Goal: Task Accomplishment & Management: Use online tool/utility

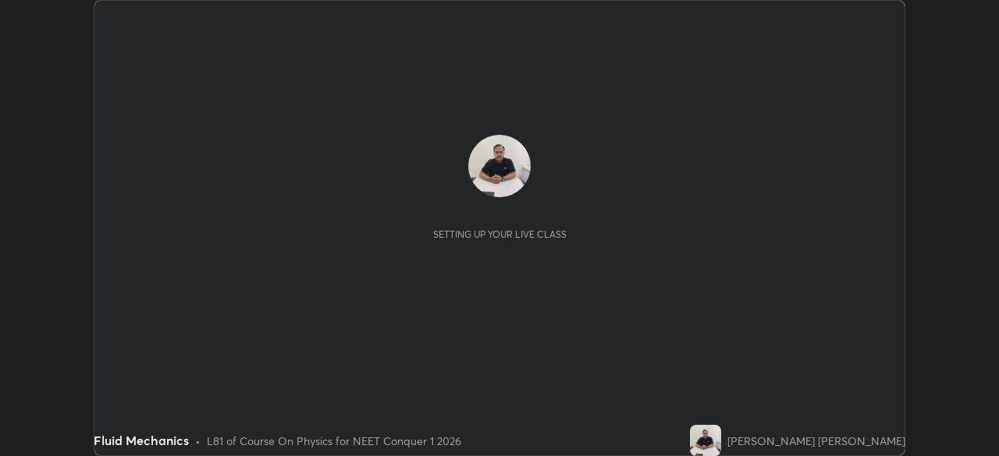
scroll to position [456, 998]
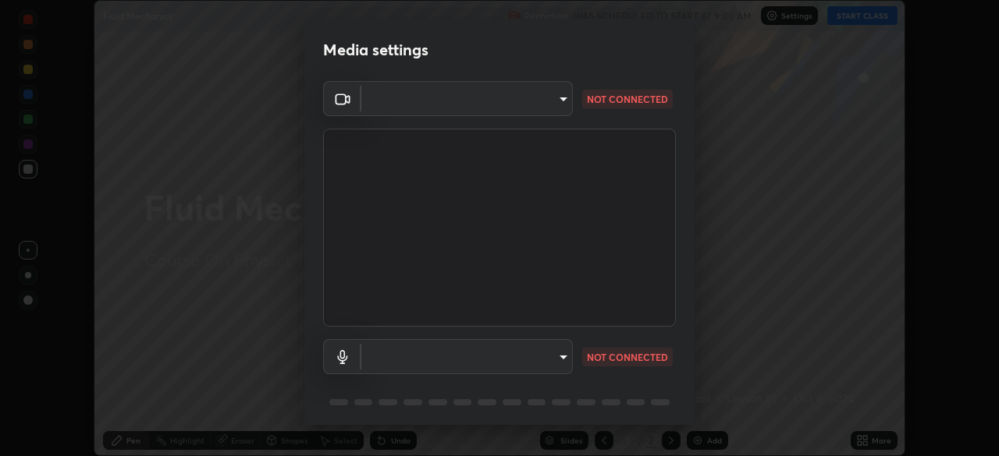
type input "d5d1096bb91751ddbc4e14a102c0e37309a205399cb77019be1f1076424a97fc"
type input "communications"
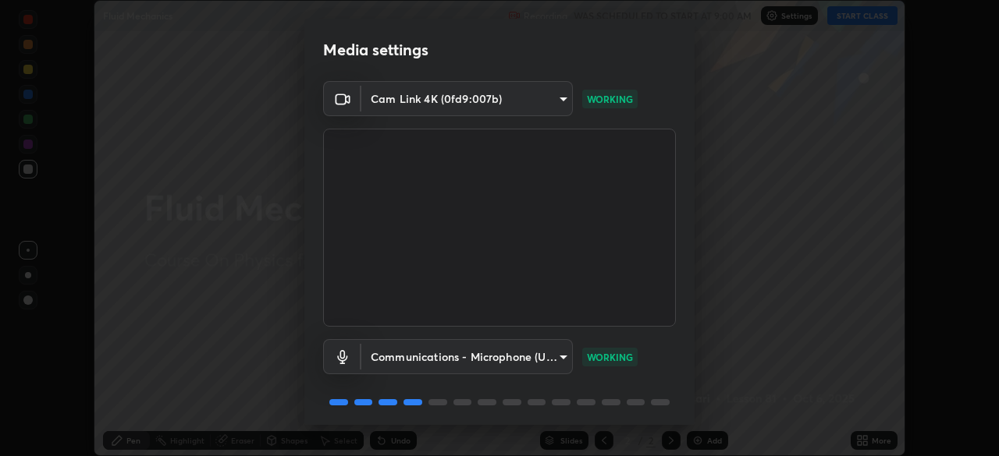
scroll to position [55, 0]
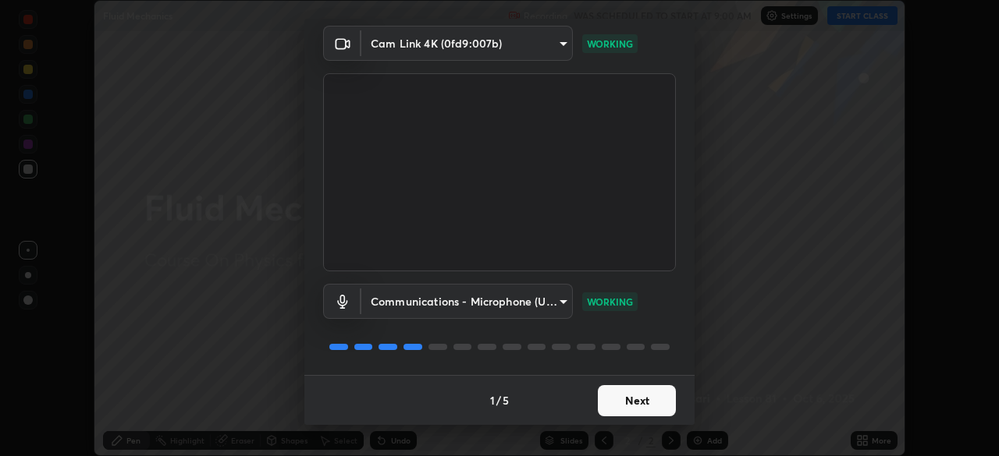
click at [652, 399] on button "Next" at bounding box center [637, 400] width 78 height 31
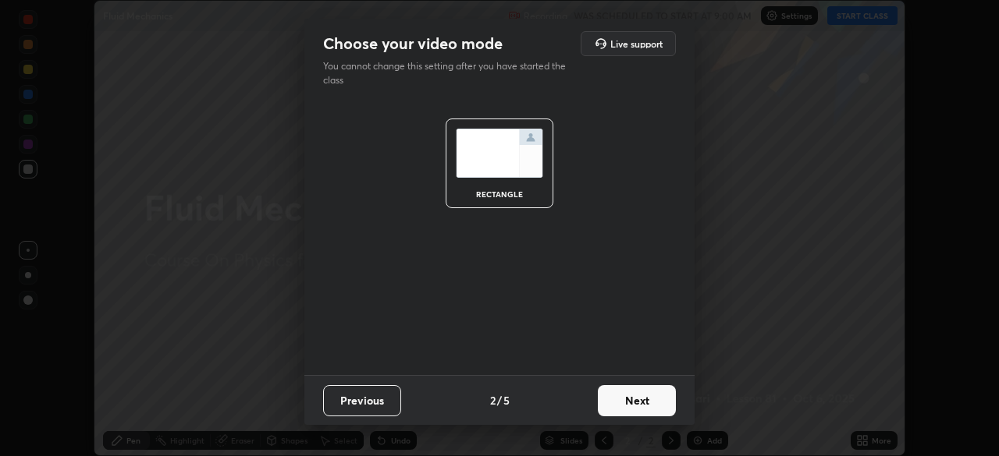
scroll to position [0, 0]
click at [652, 399] on button "Next" at bounding box center [637, 400] width 78 height 31
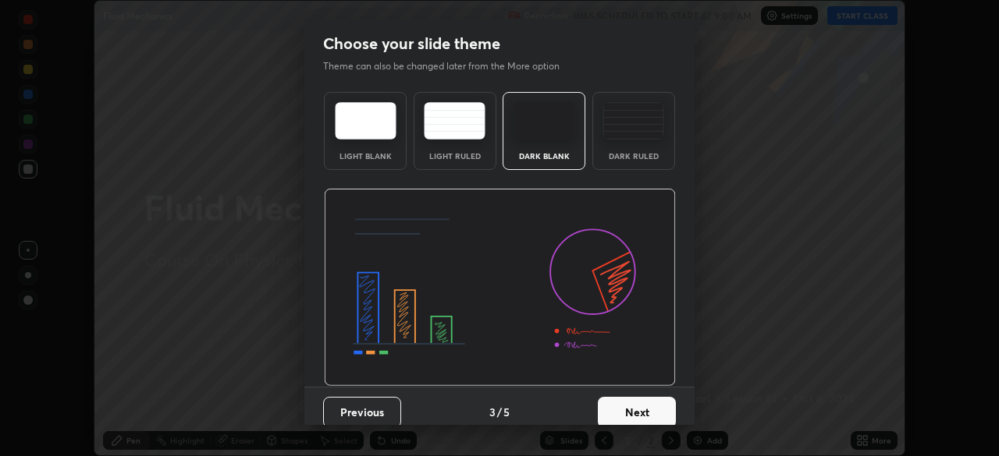
click at [651, 401] on button "Next" at bounding box center [637, 412] width 78 height 31
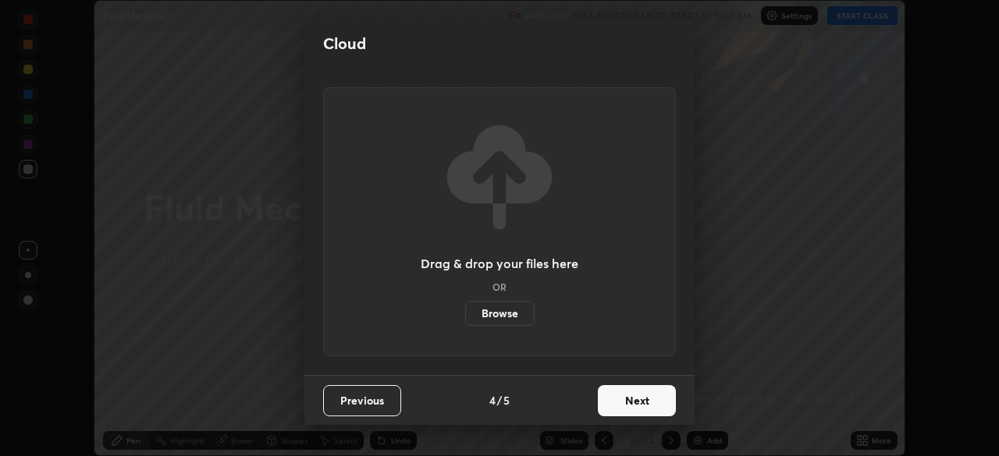
click at [651, 406] on button "Next" at bounding box center [637, 400] width 78 height 31
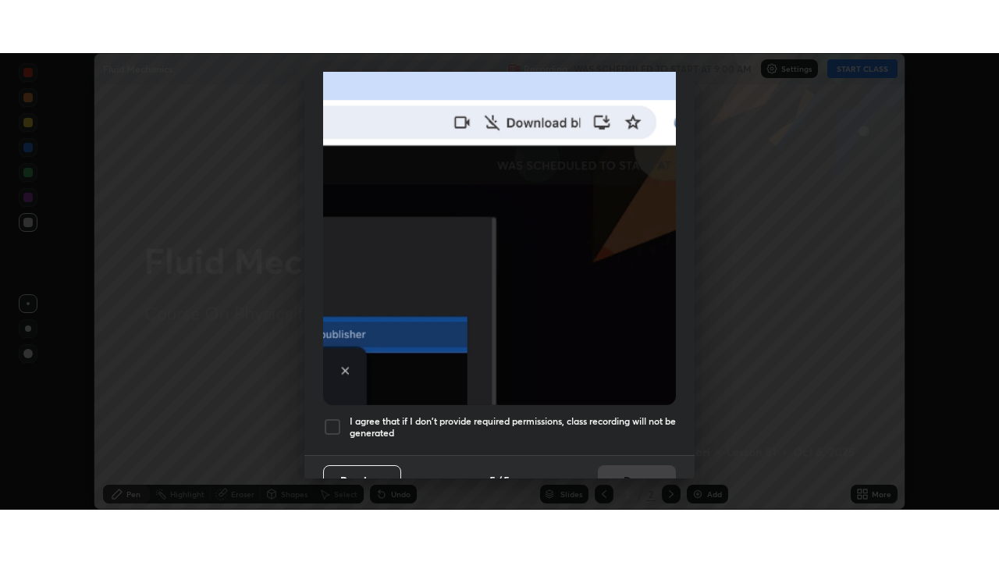
scroll to position [374, 0]
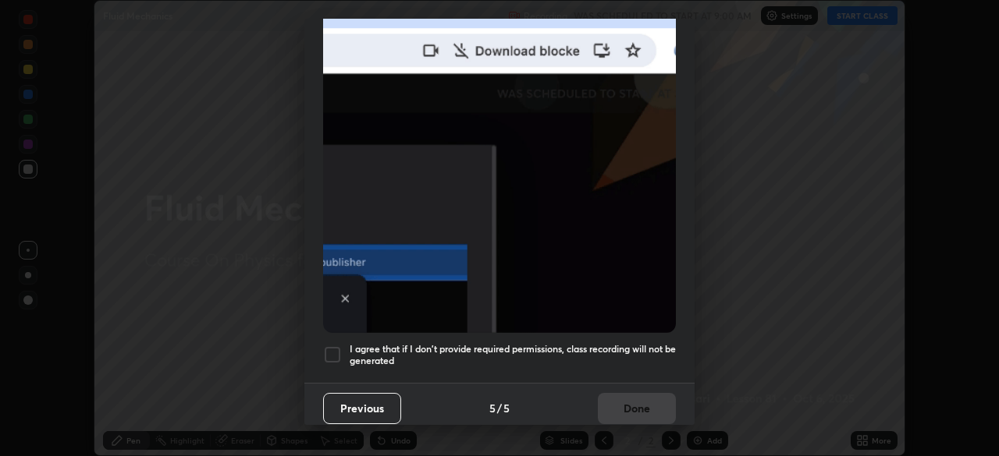
click at [664, 354] on h5 "I agree that if I don't provide required permissions, class recording will not …" at bounding box center [513, 355] width 326 height 24
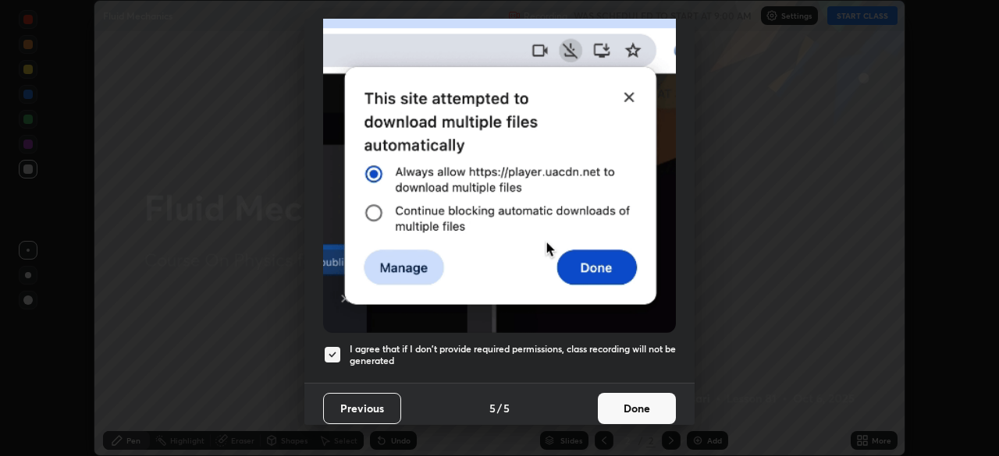
click at [654, 400] on button "Done" at bounding box center [637, 408] width 78 height 31
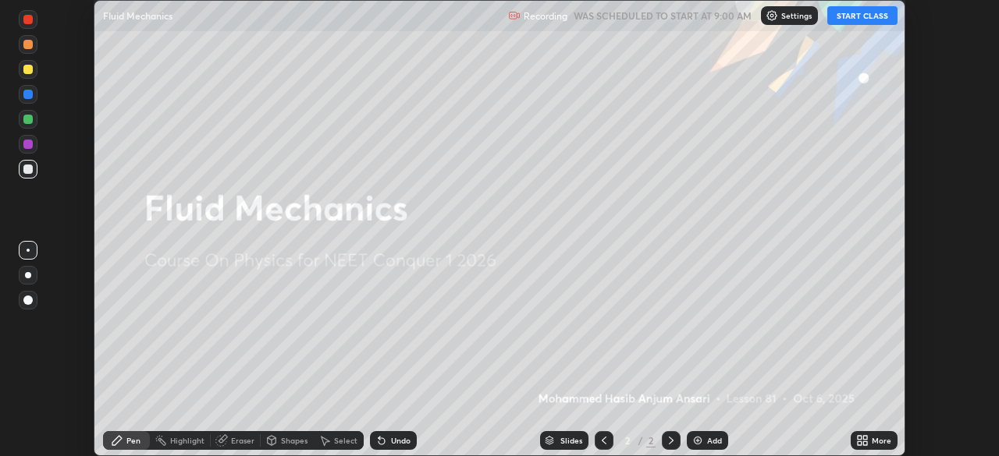
click at [861, 22] on button "START CLASS" at bounding box center [862, 15] width 70 height 19
click at [865, 440] on icon at bounding box center [862, 441] width 12 height 12
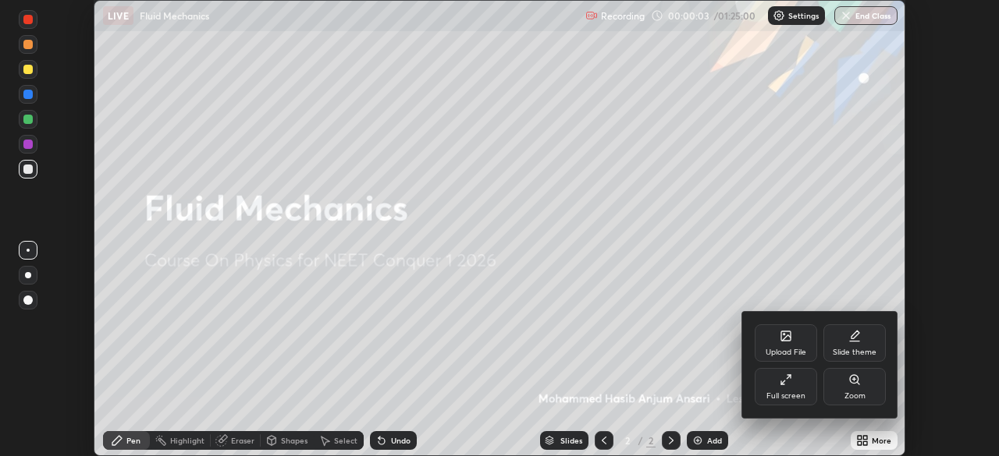
click at [790, 389] on div "Full screen" at bounding box center [785, 386] width 62 height 37
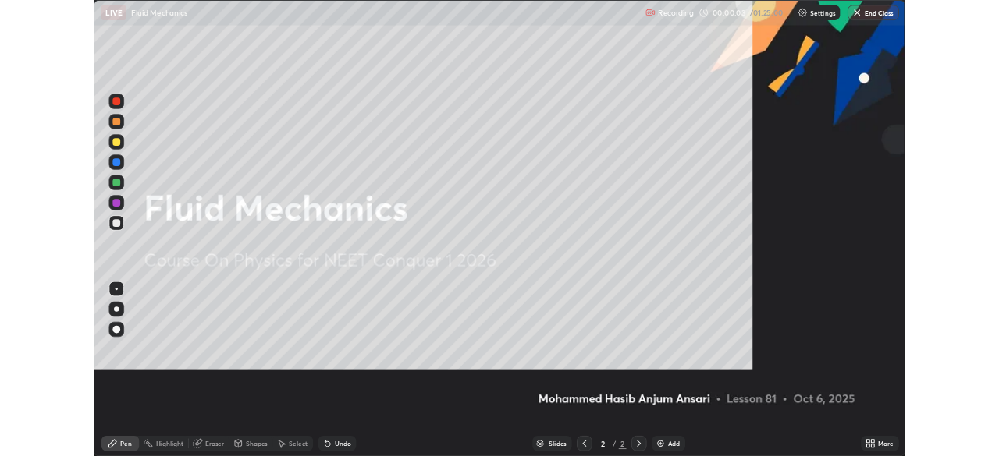
scroll to position [562, 999]
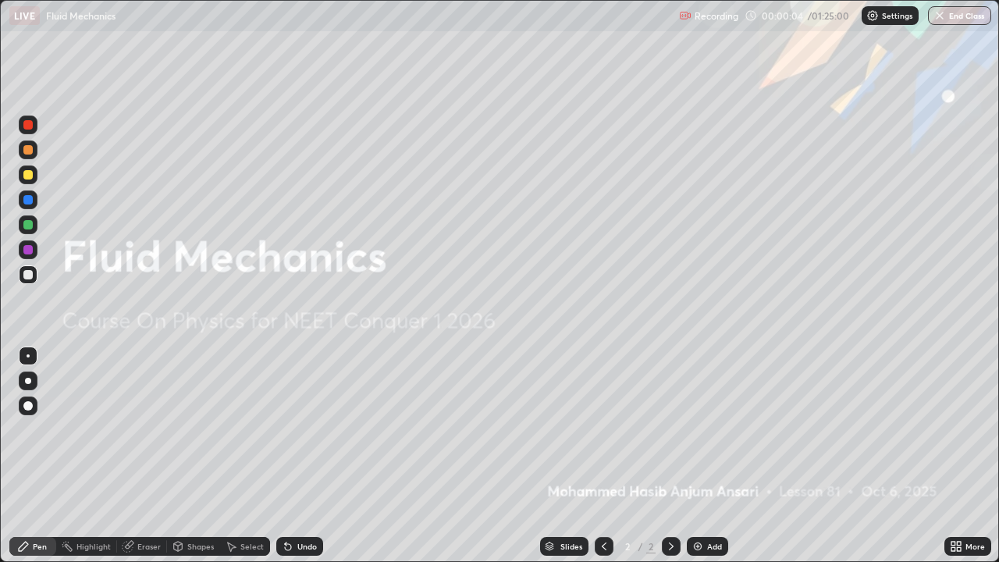
click at [719, 456] on div "Add" at bounding box center [714, 546] width 15 height 8
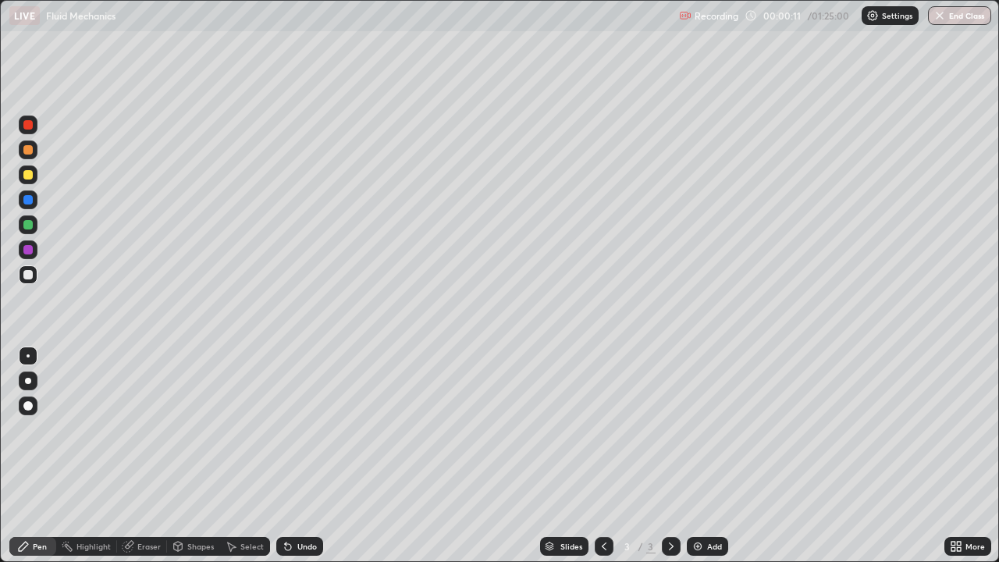
click at [30, 276] on div at bounding box center [27, 274] width 9 height 9
click at [29, 253] on div at bounding box center [27, 249] width 9 height 9
click at [956, 456] on icon at bounding box center [955, 546] width 12 height 12
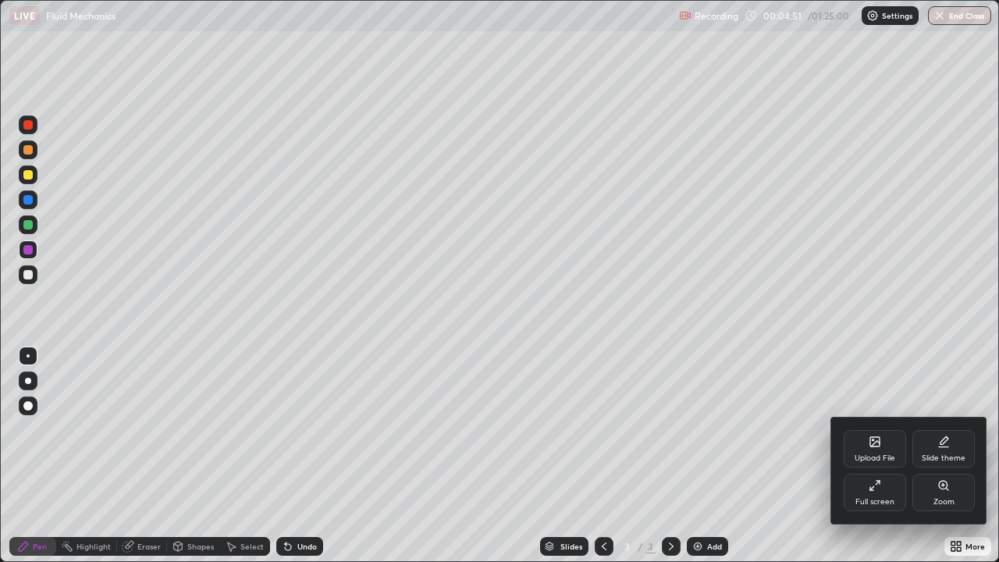
click at [874, 456] on div "Upload File" at bounding box center [874, 458] width 41 height 8
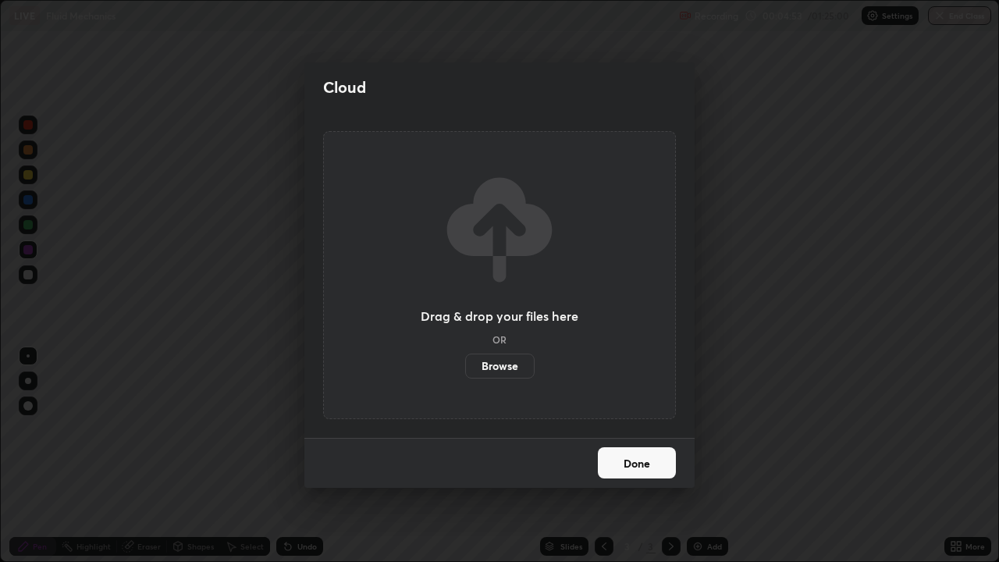
click at [579, 357] on div "Drag & drop your files here OR Browse" at bounding box center [499, 275] width 353 height 288
click at [660, 456] on button "Done" at bounding box center [637, 462] width 78 height 31
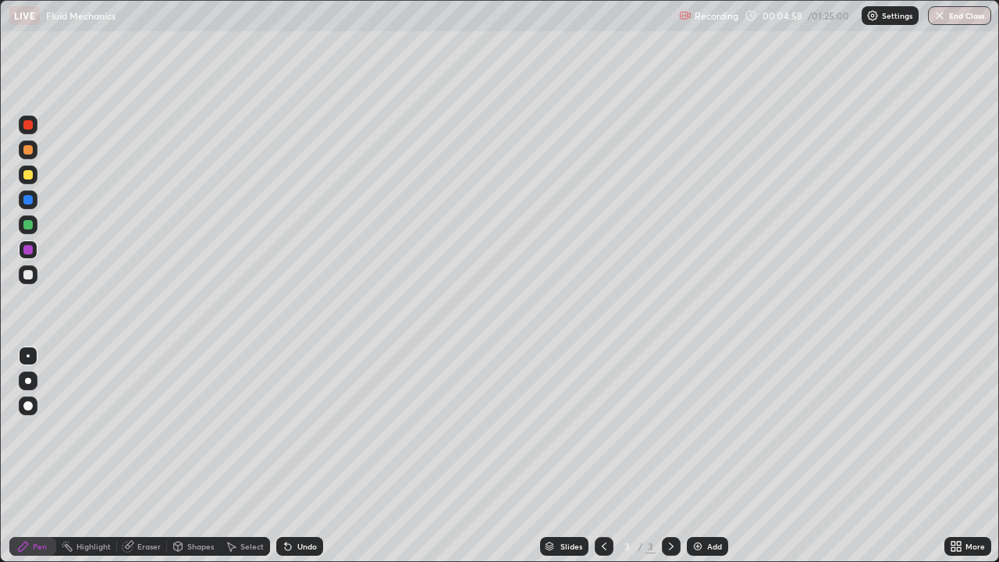
click at [958, 456] on icon at bounding box center [959, 543] width 4 height 4
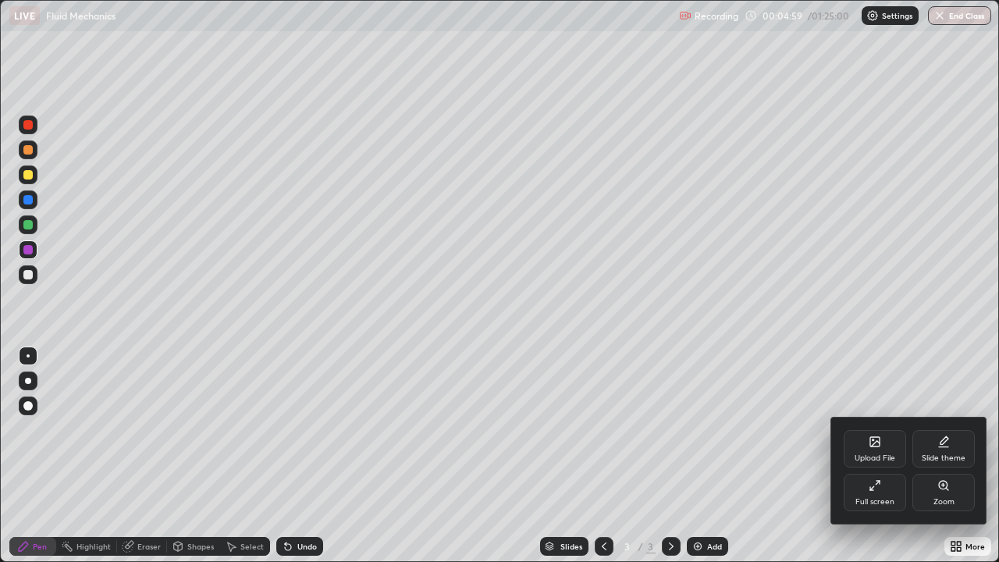
click at [879, 456] on div "Upload File" at bounding box center [874, 458] width 41 height 8
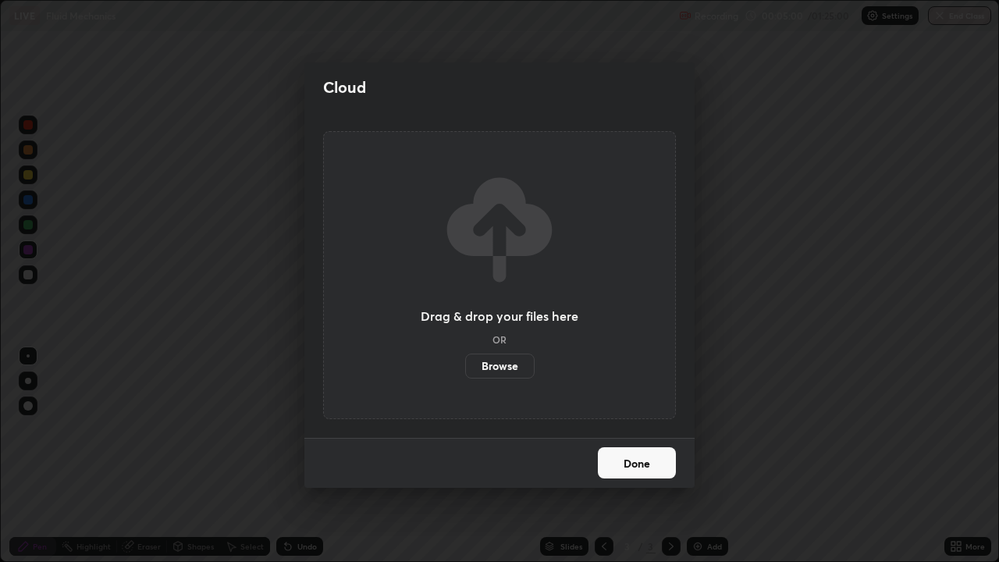
click at [538, 317] on h3 "Drag & drop your files here" at bounding box center [500, 316] width 158 height 12
click at [528, 315] on h3 "Drag & drop your files here" at bounding box center [500, 316] width 158 height 12
click at [506, 368] on label "Browse" at bounding box center [499, 365] width 69 height 25
click at [465, 368] on input "Browse" at bounding box center [465, 365] width 0 height 25
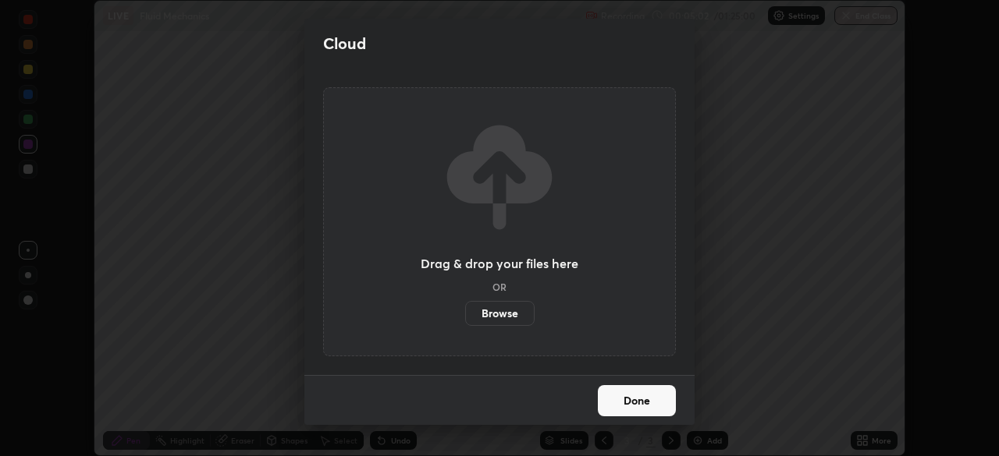
scroll to position [77562, 77020]
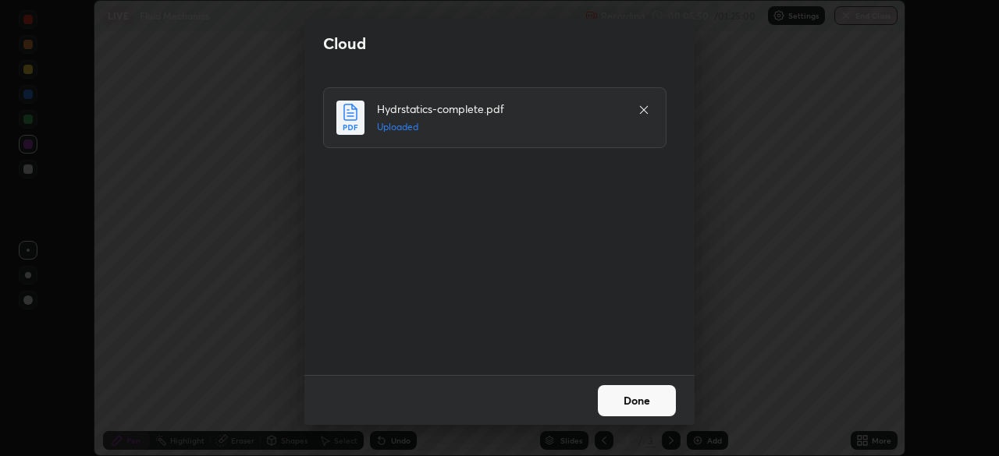
click at [629, 399] on button "Done" at bounding box center [637, 400] width 78 height 31
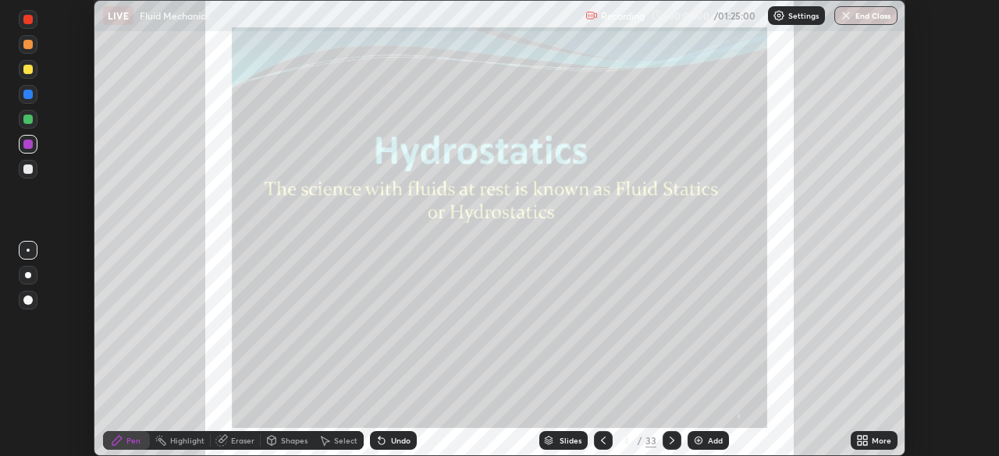
click at [864, 439] on icon at bounding box center [865, 438] width 4 height 4
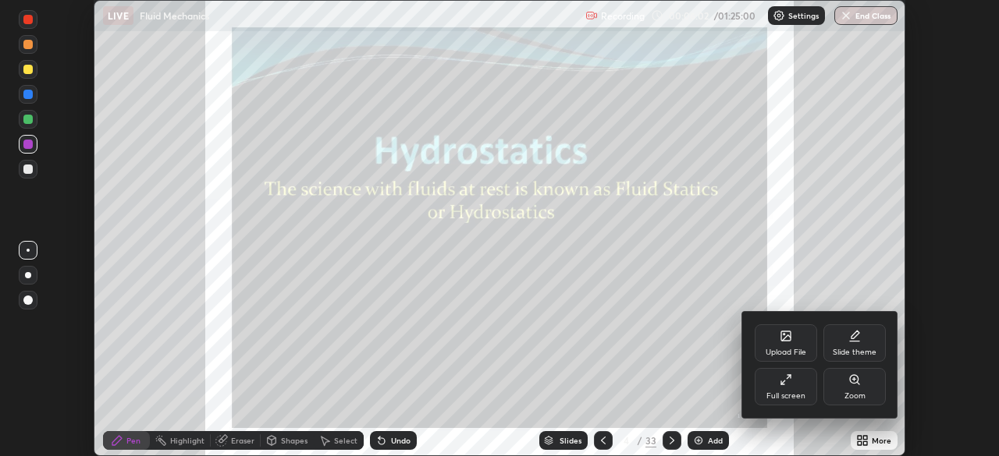
click at [862, 388] on div "Zoom" at bounding box center [854, 386] width 62 height 37
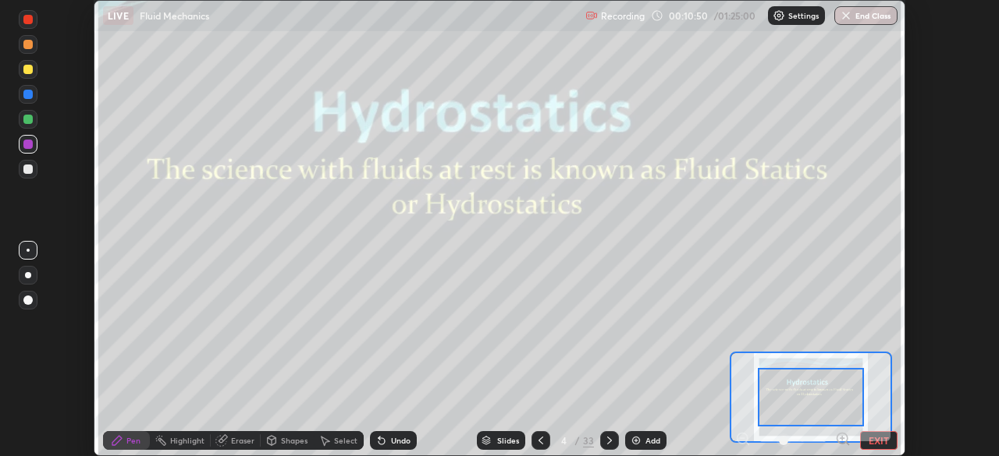
click at [607, 441] on icon at bounding box center [609, 441] width 12 height 12
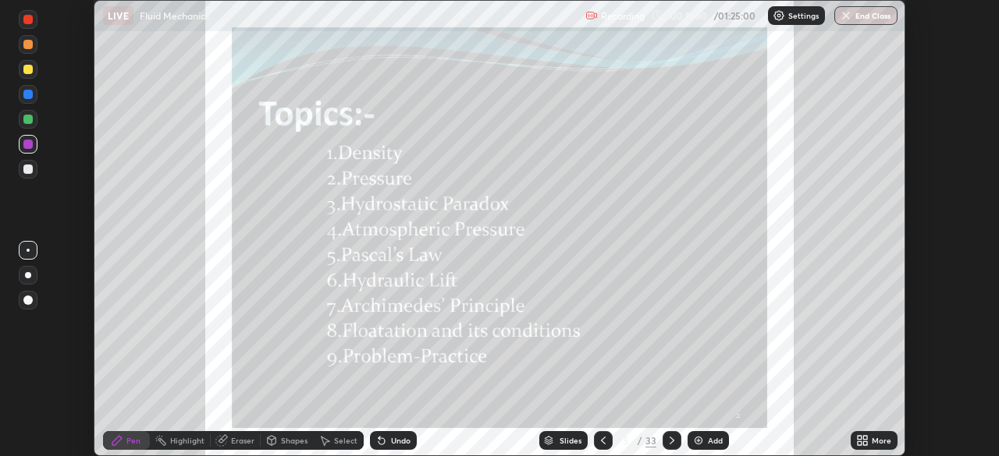
click at [676, 442] on div at bounding box center [671, 440] width 19 height 19
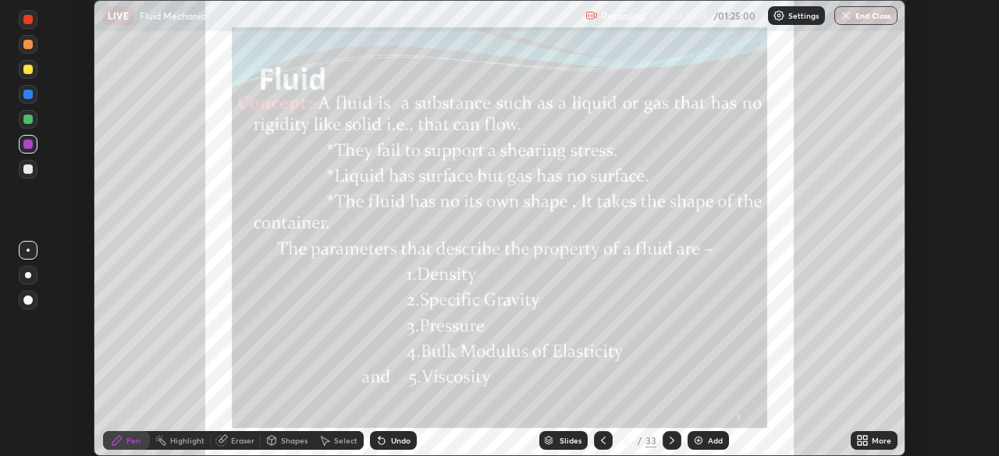
click at [671, 448] on div at bounding box center [671, 440] width 19 height 19
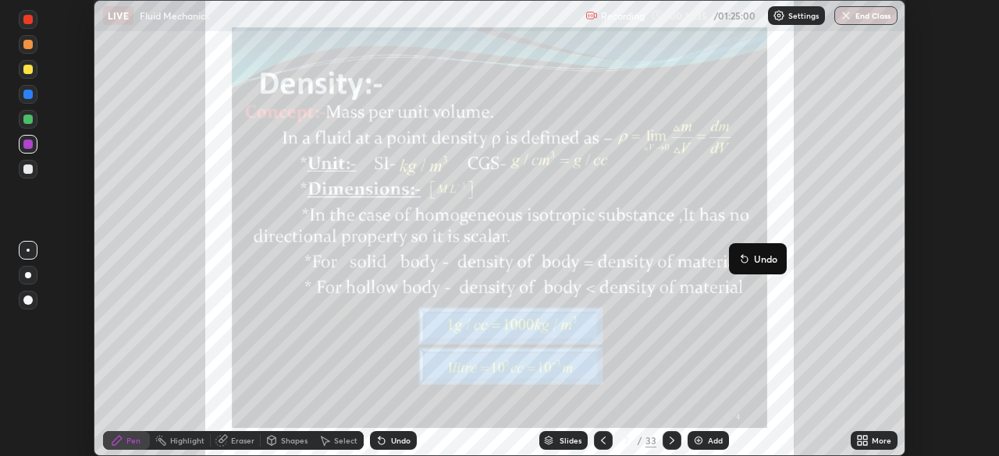
click at [676, 441] on icon at bounding box center [672, 441] width 12 height 12
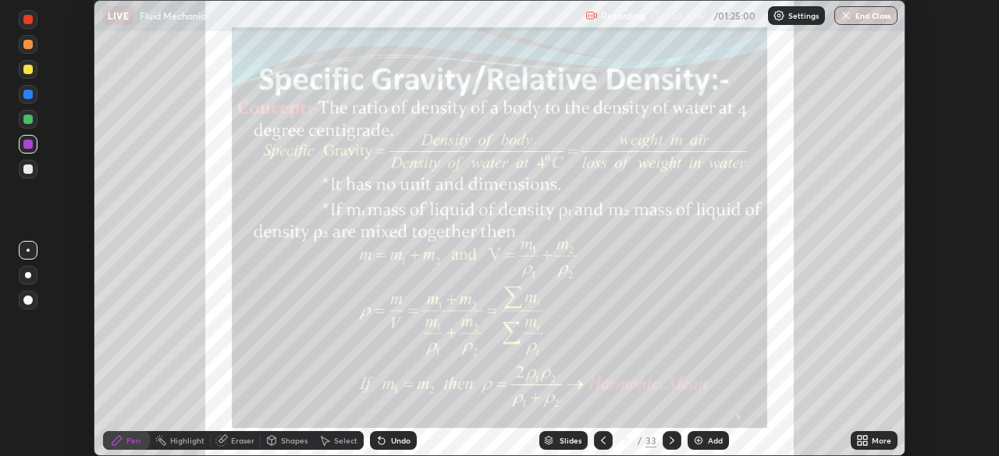
click at [669, 441] on icon at bounding box center [672, 441] width 12 height 12
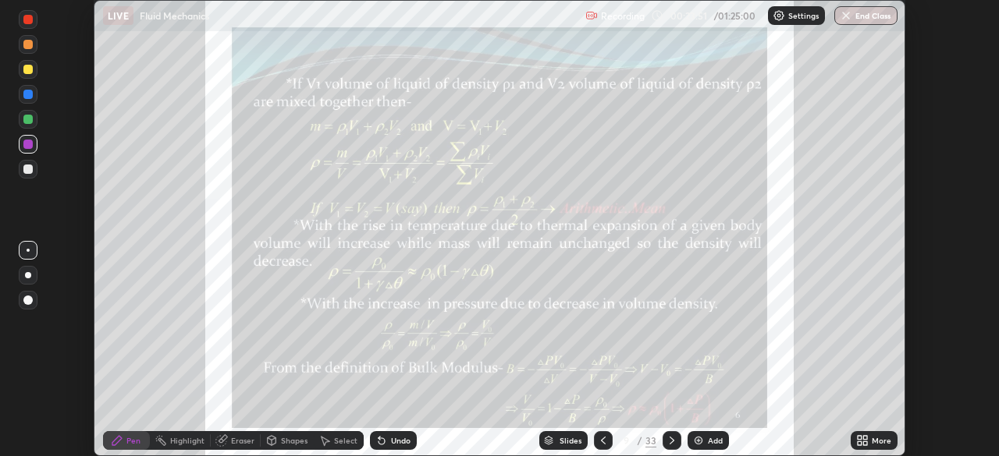
click at [392, 444] on div "Undo" at bounding box center [401, 441] width 20 height 8
click at [864, 438] on icon at bounding box center [865, 438] width 4 height 4
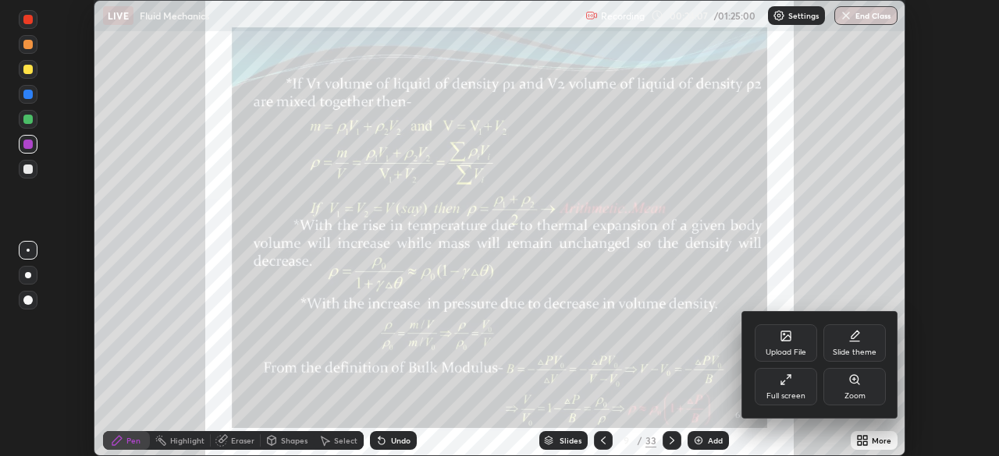
click at [868, 388] on div "Zoom" at bounding box center [854, 386] width 62 height 37
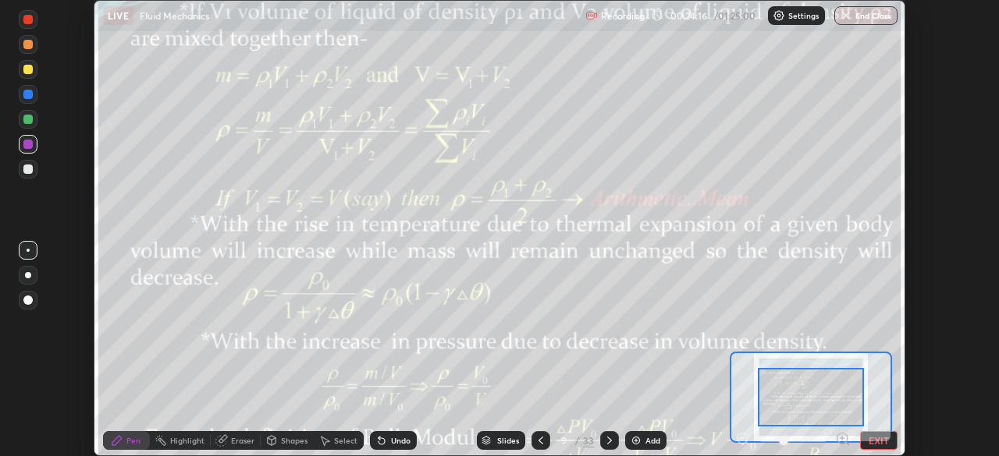
click at [243, 442] on div "Eraser" at bounding box center [242, 441] width 23 height 8
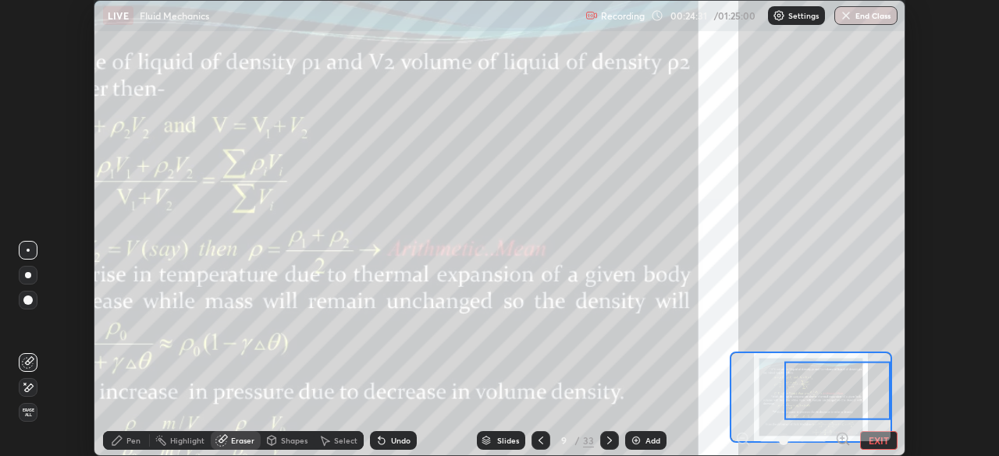
click at [247, 438] on div "Eraser" at bounding box center [242, 441] width 23 height 8
click at [140, 439] on div "Pen" at bounding box center [133, 441] width 14 height 8
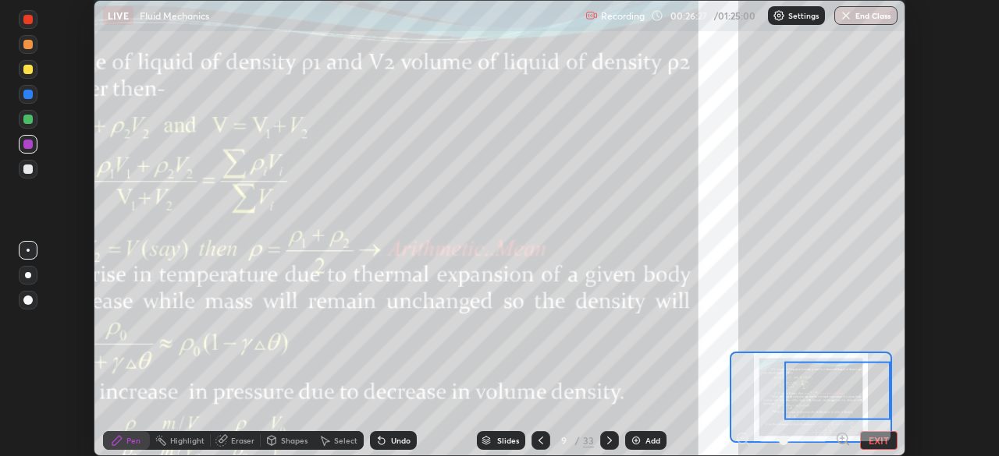
click at [751, 438] on div at bounding box center [792, 440] width 115 height 19
click at [748, 435] on div at bounding box center [792, 440] width 115 height 19
click at [747, 435] on div at bounding box center [792, 440] width 115 height 19
click at [748, 437] on div at bounding box center [792, 440] width 115 height 19
click at [747, 438] on div at bounding box center [792, 440] width 115 height 19
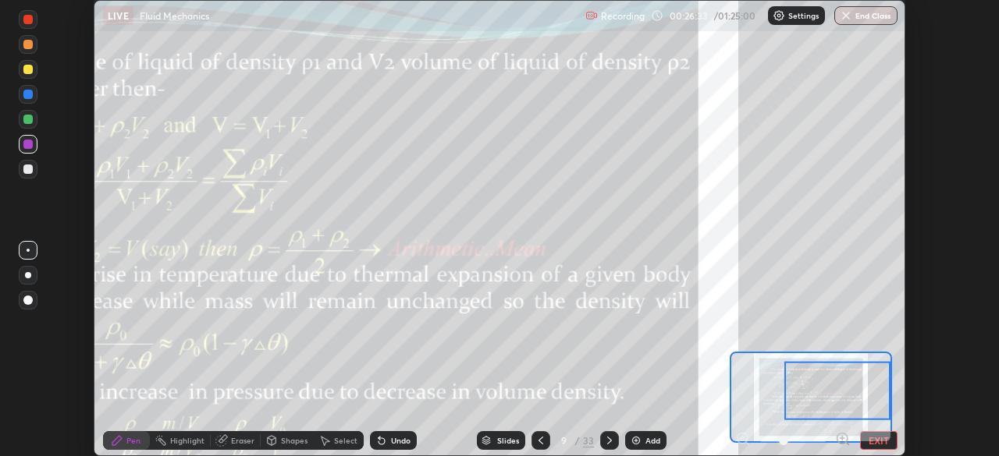
click at [875, 438] on button "EXIT" at bounding box center [878, 440] width 37 height 19
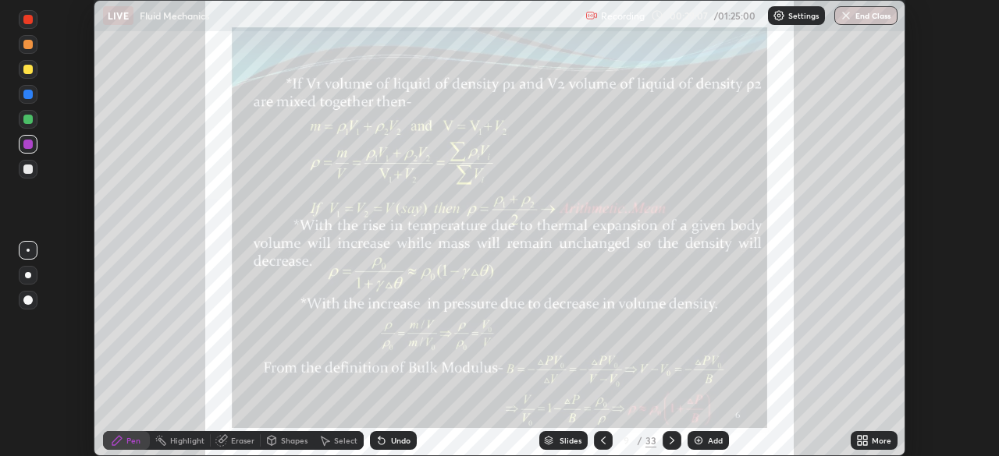
click at [864, 439] on icon at bounding box center [865, 438] width 4 height 4
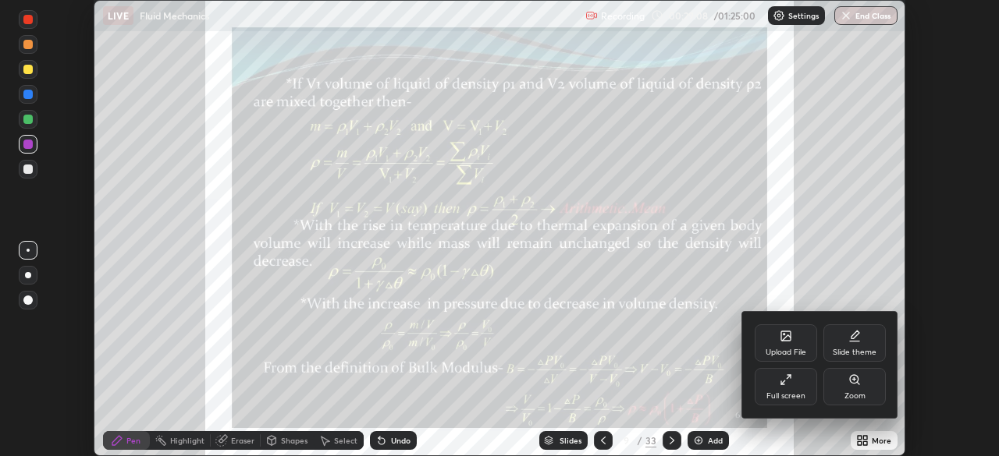
click at [874, 385] on div "Zoom" at bounding box center [854, 386] width 62 height 37
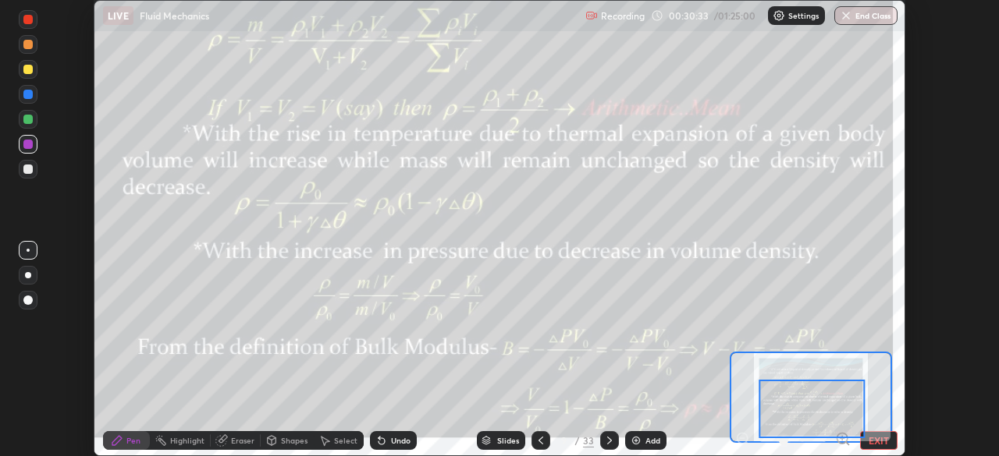
click at [609, 439] on icon at bounding box center [609, 441] width 12 height 12
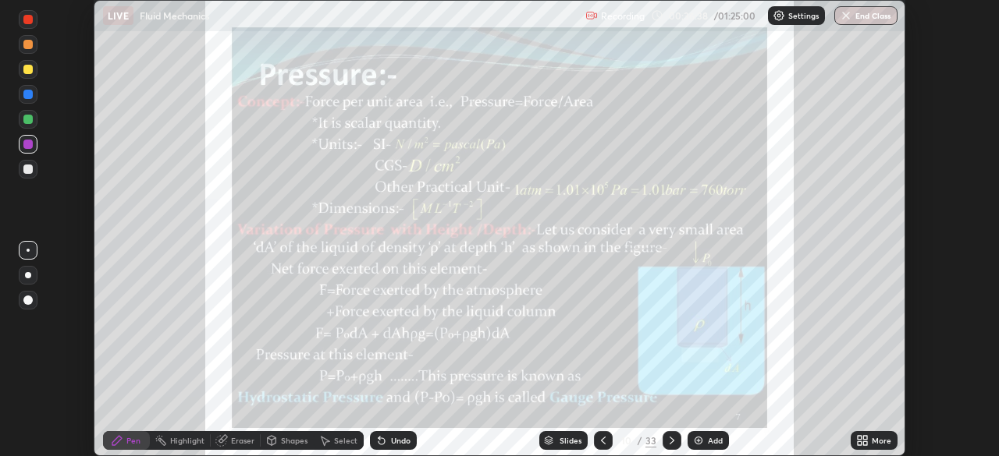
click at [666, 447] on div at bounding box center [671, 440] width 19 height 19
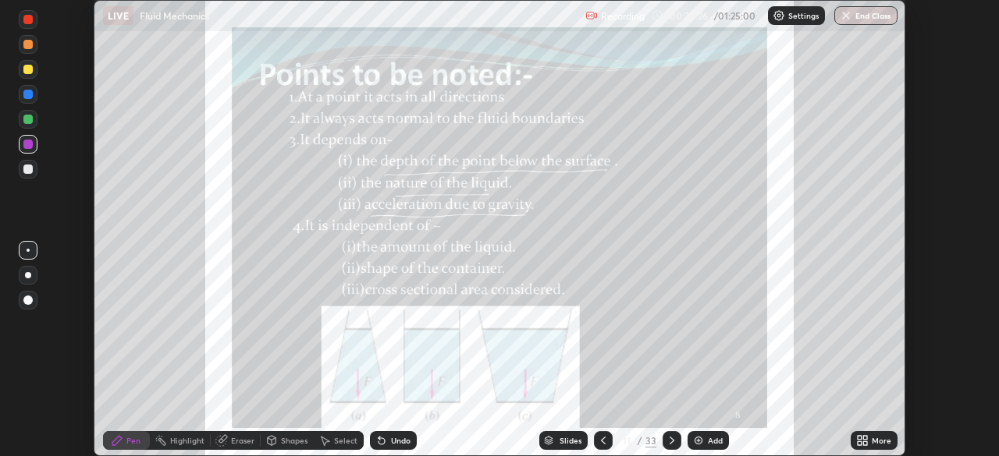
click at [669, 439] on icon at bounding box center [671, 441] width 5 height 8
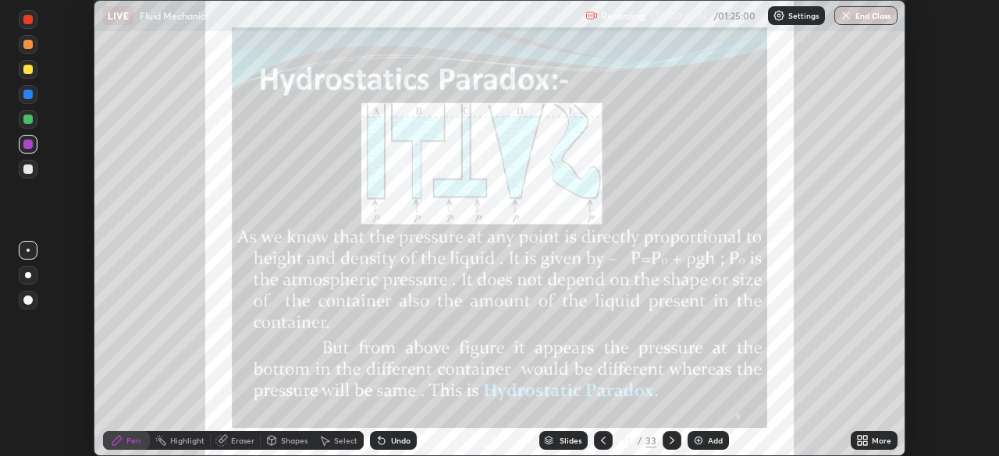
click at [669, 441] on icon at bounding box center [672, 441] width 12 height 12
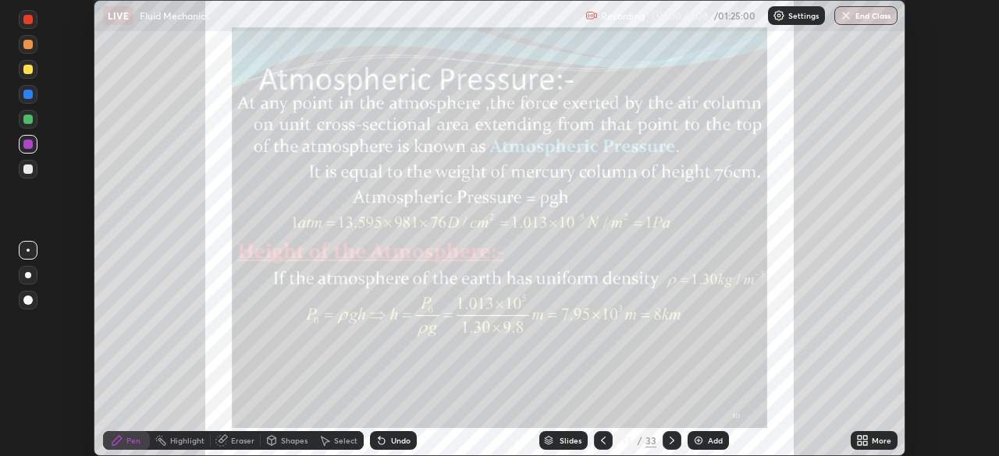
click at [905, 357] on div "Setting up your live class" at bounding box center [499, 228] width 999 height 456
click at [669, 441] on icon at bounding box center [672, 441] width 12 height 12
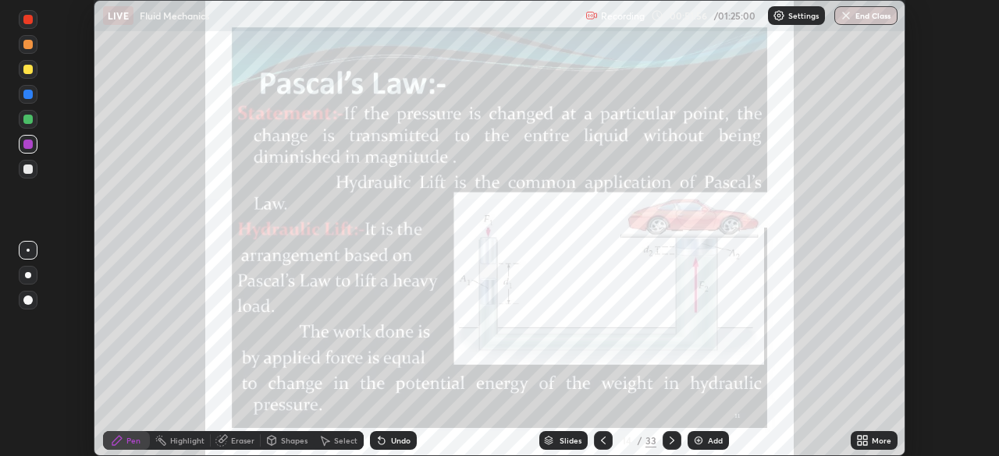
click at [669, 441] on icon at bounding box center [672, 441] width 12 height 12
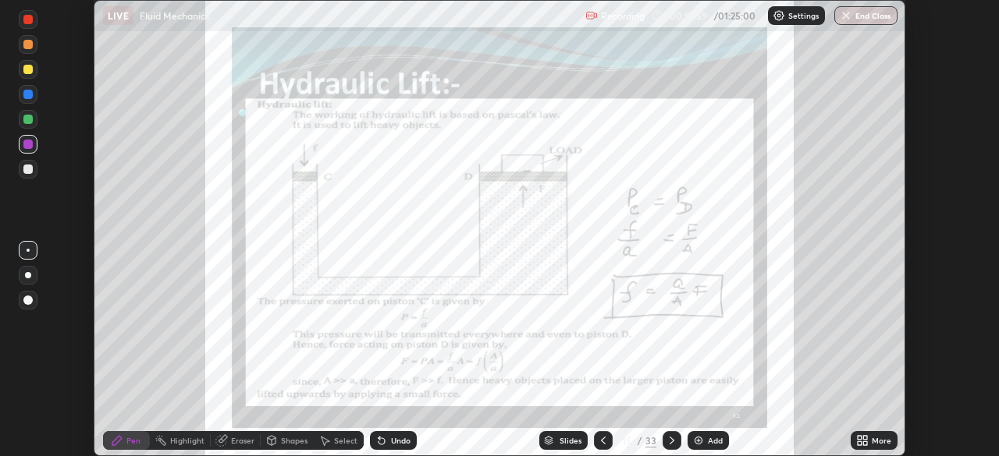
click at [676, 443] on div at bounding box center [671, 440] width 19 height 19
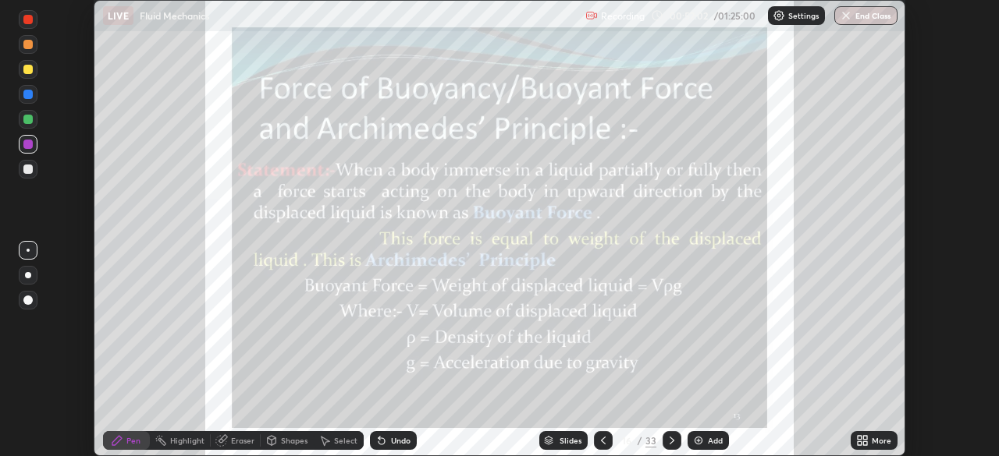
click at [676, 441] on div at bounding box center [671, 440] width 19 height 19
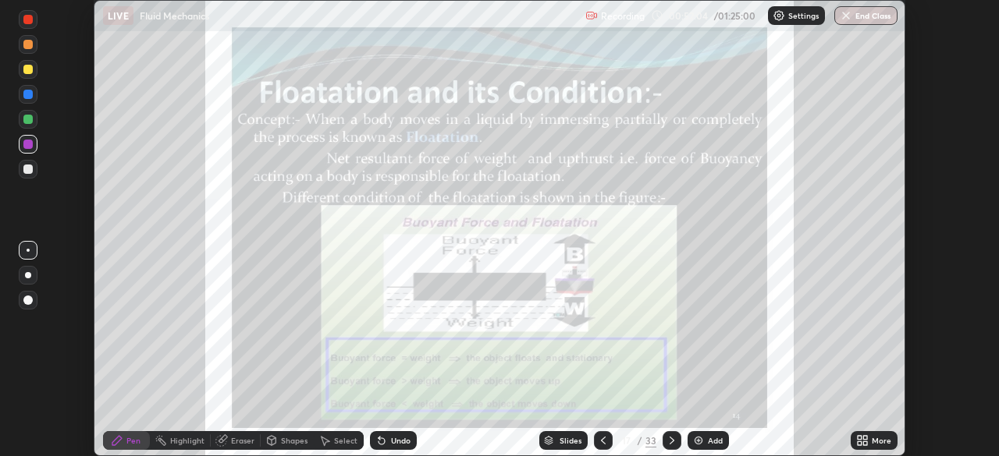
click at [669, 441] on icon at bounding box center [672, 441] width 12 height 12
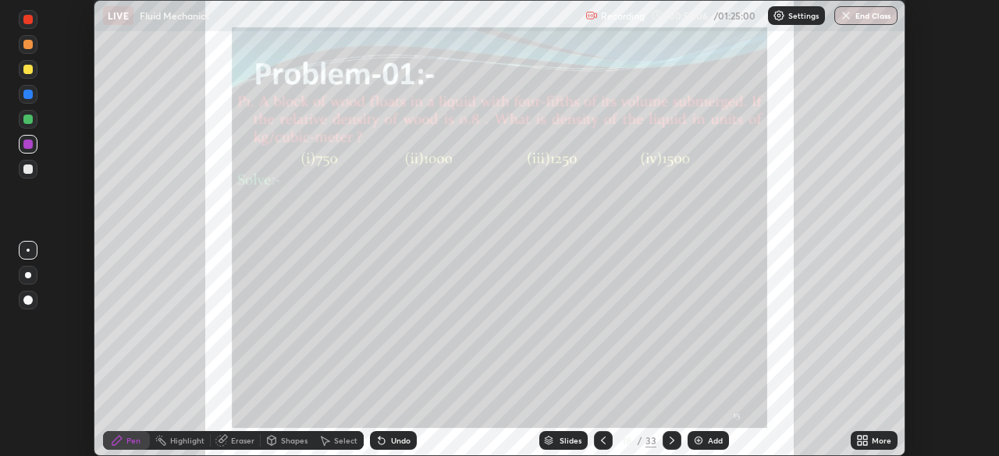
click at [603, 442] on icon at bounding box center [603, 441] width 12 height 12
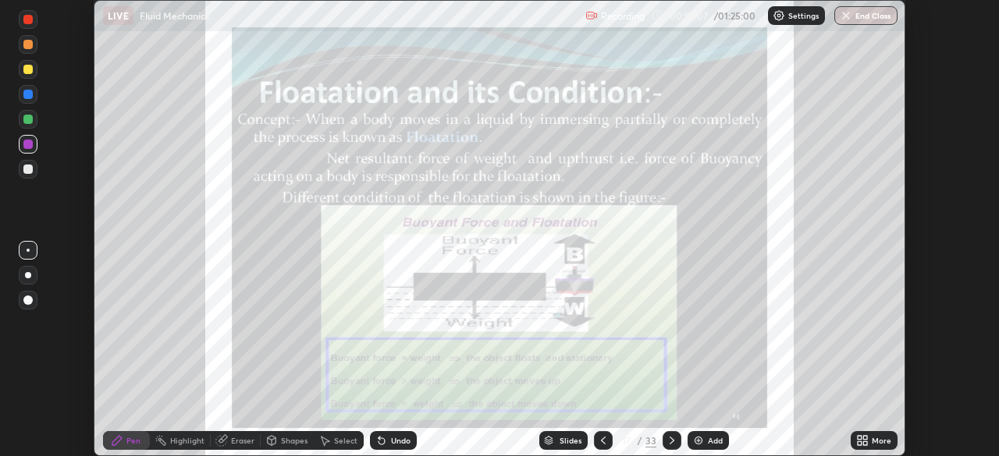
click at [603, 442] on icon at bounding box center [603, 441] width 12 height 12
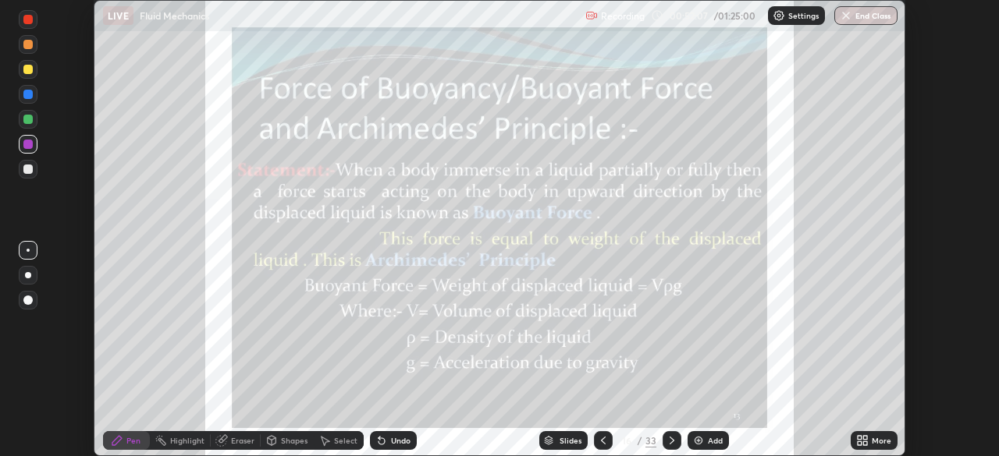
click at [602, 441] on icon at bounding box center [603, 441] width 12 height 12
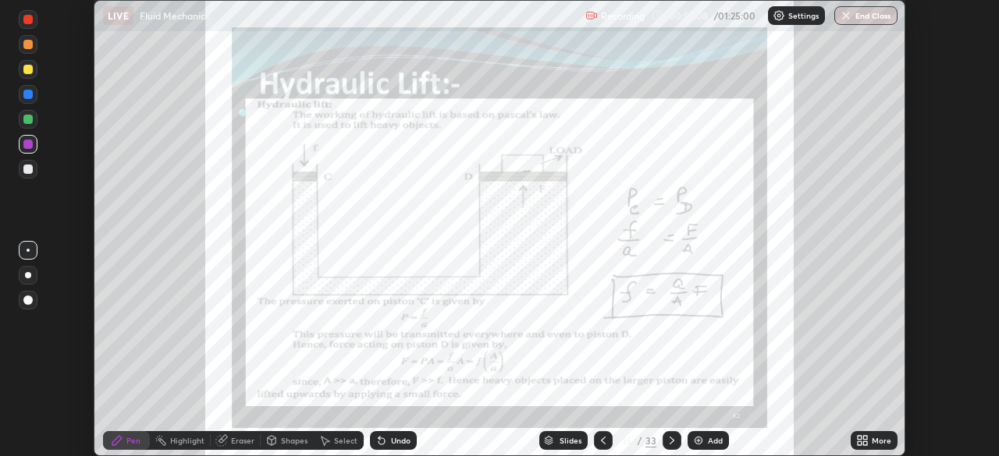
click at [602, 441] on icon at bounding box center [603, 441] width 12 height 12
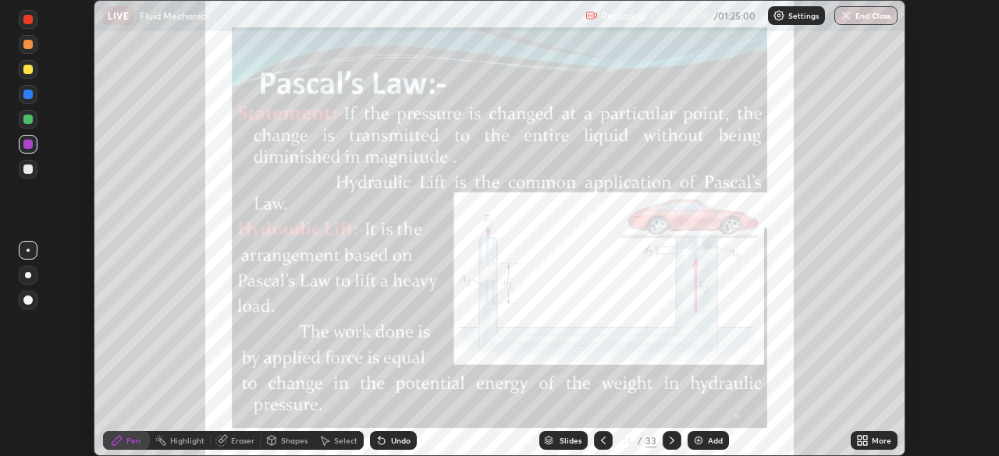
click at [605, 435] on icon at bounding box center [603, 441] width 12 height 12
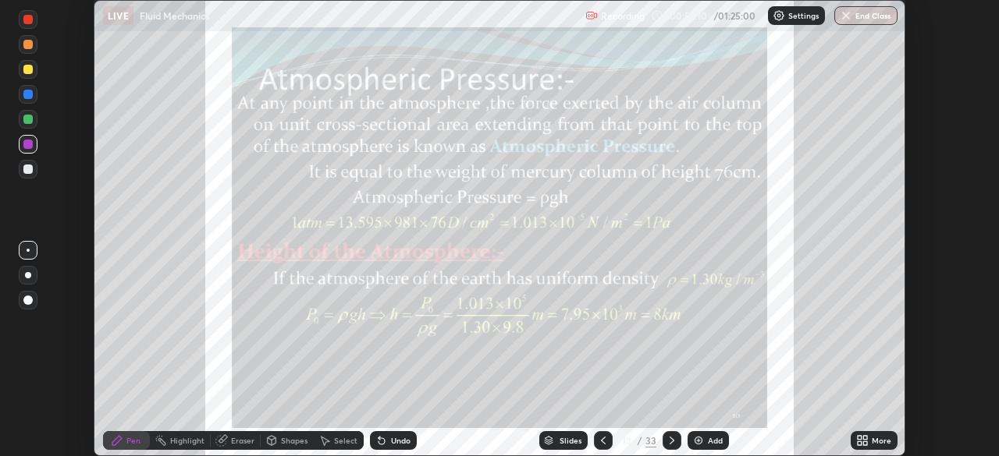
click at [669, 441] on icon at bounding box center [672, 441] width 12 height 12
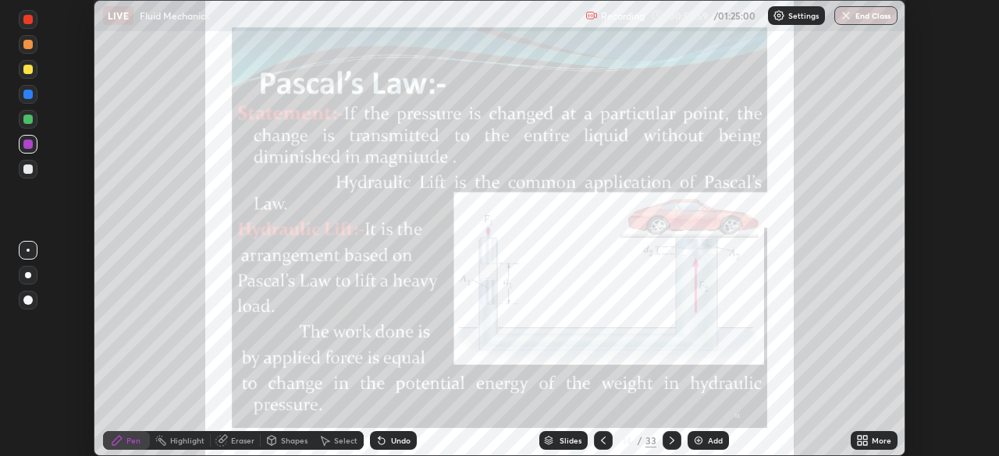
click at [671, 442] on icon at bounding box center [672, 441] width 12 height 12
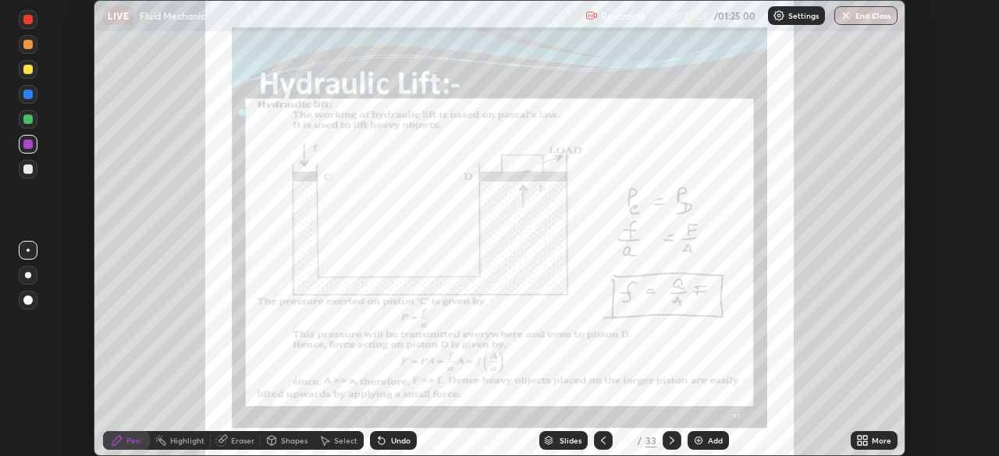
click at [935, 181] on div "Setting up your live class" at bounding box center [499, 228] width 999 height 456
click at [907, 171] on div "Setting up your live class" at bounding box center [499, 228] width 999 height 456
click at [406, 441] on div "Undo" at bounding box center [401, 441] width 20 height 8
click at [904, 209] on div "Setting up your live class" at bounding box center [499, 228] width 811 height 456
click at [667, 438] on icon at bounding box center [672, 441] width 12 height 12
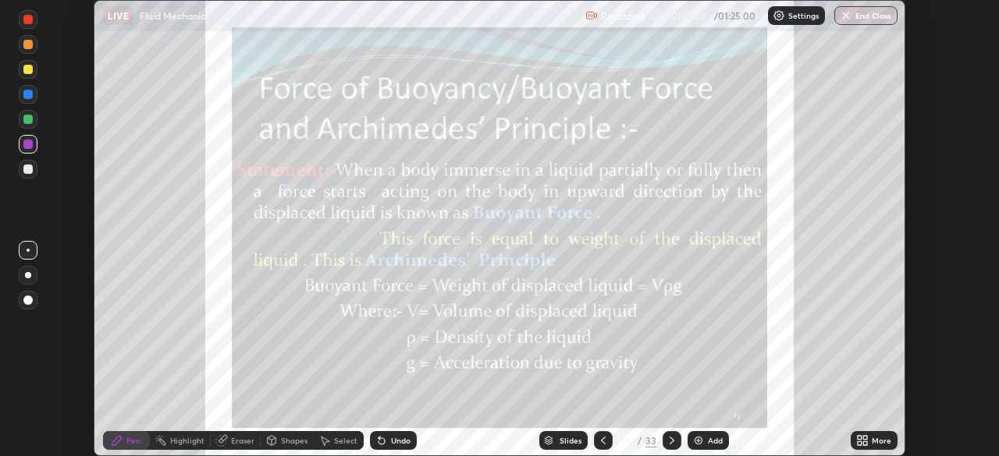
click at [669, 441] on icon at bounding box center [672, 441] width 12 height 12
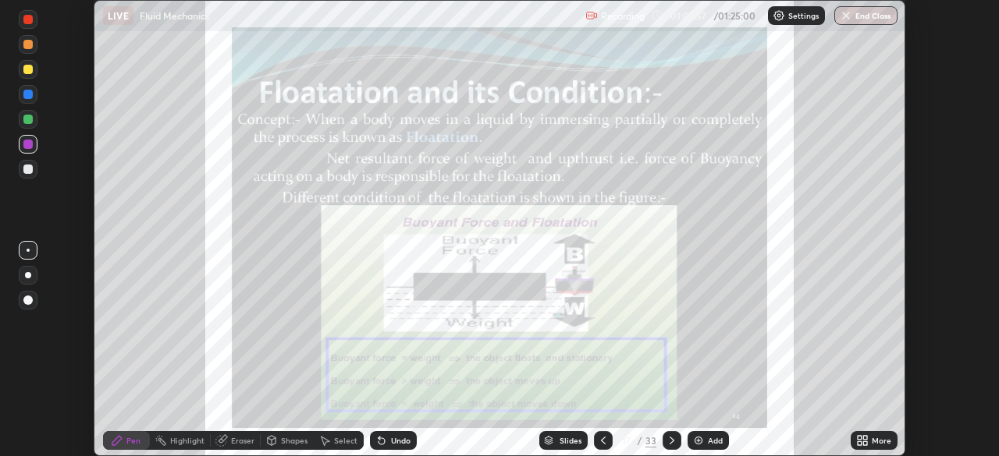
click at [671, 439] on icon at bounding box center [671, 441] width 5 height 8
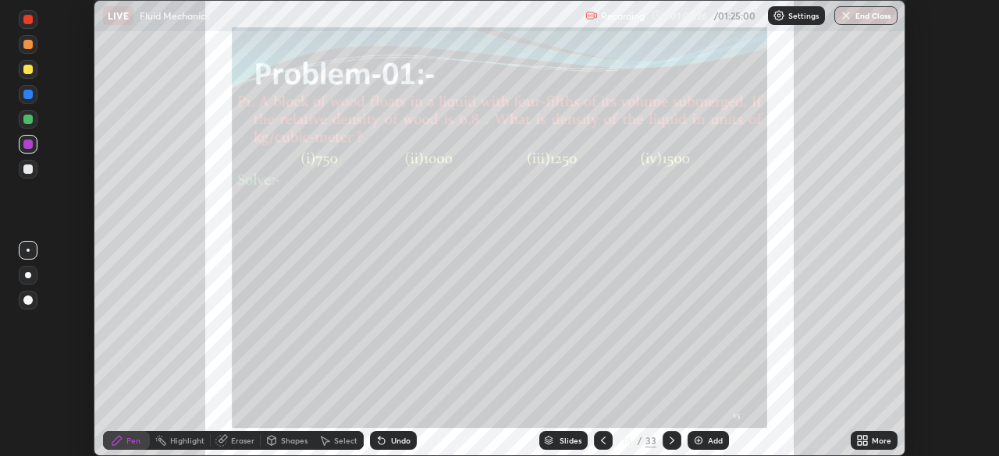
click at [246, 440] on div "Eraser" at bounding box center [242, 441] width 23 height 8
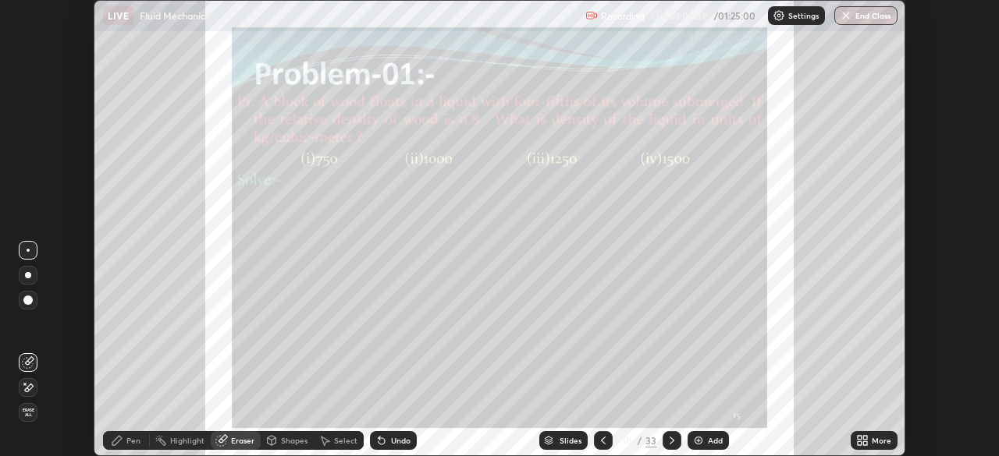
click at [859, 438] on icon at bounding box center [859, 438] width 4 height 4
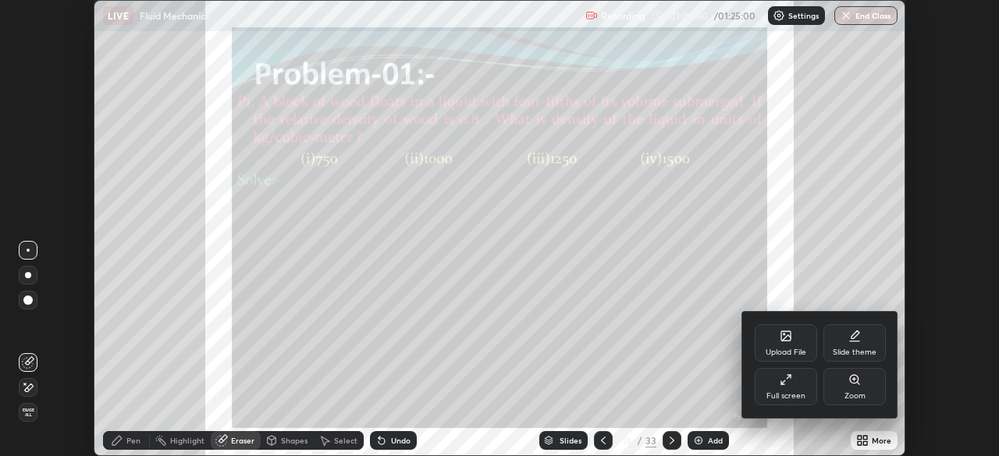
click at [851, 389] on div "Zoom" at bounding box center [854, 386] width 62 height 37
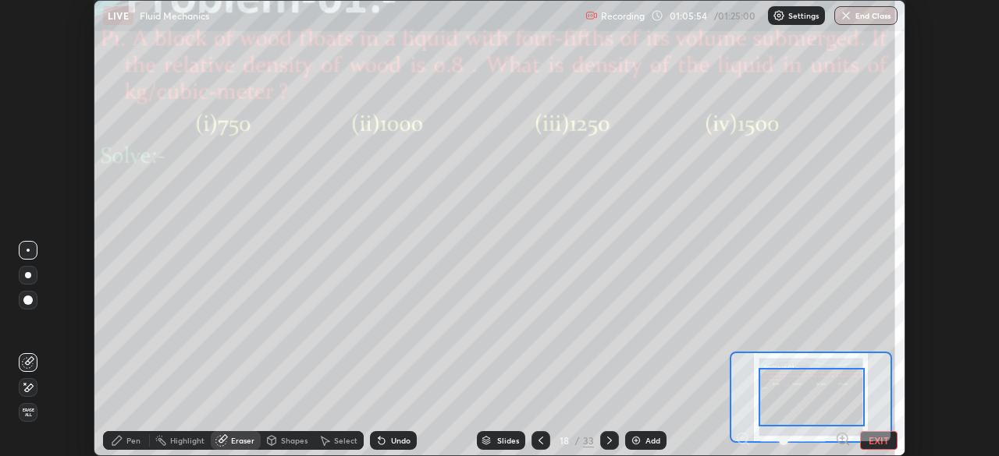
click at [30, 302] on div at bounding box center [27, 300] width 9 height 9
click at [28, 275] on div at bounding box center [28, 275] width 6 height 6
click at [132, 441] on div "Pen" at bounding box center [133, 441] width 14 height 8
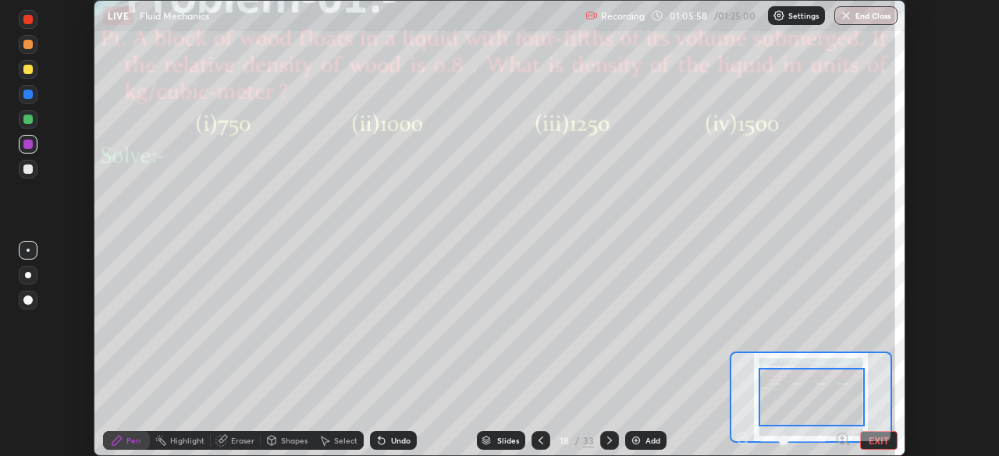
click at [37, 177] on div at bounding box center [28, 169] width 19 height 25
click at [247, 437] on div "Eraser" at bounding box center [242, 441] width 23 height 8
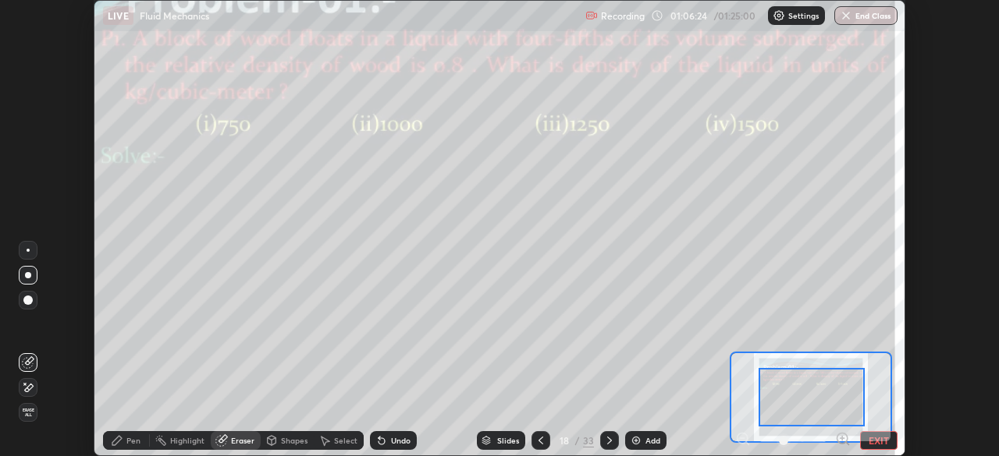
click at [401, 442] on div "Undo" at bounding box center [401, 441] width 20 height 8
click at [140, 437] on div "Pen" at bounding box center [126, 440] width 47 height 19
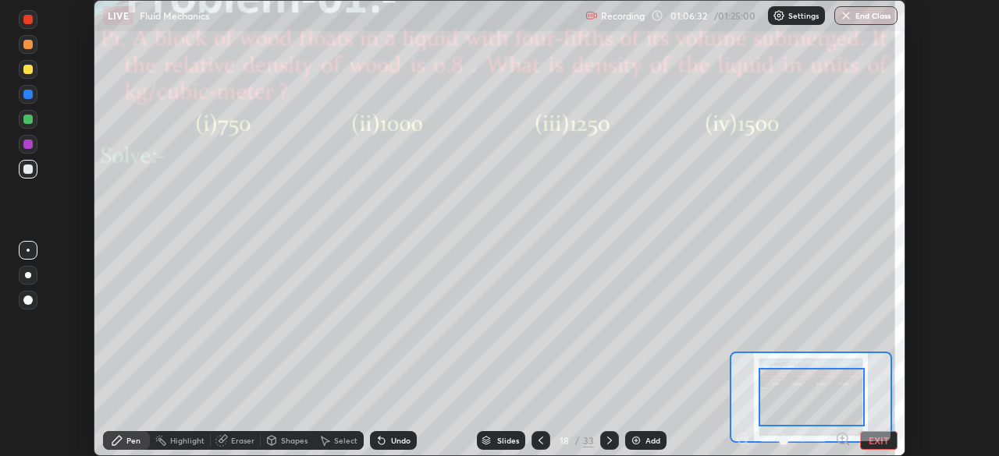
click at [400, 438] on div "Undo" at bounding box center [401, 441] width 20 height 8
click at [400, 443] on div "Undo" at bounding box center [401, 441] width 20 height 8
click at [250, 441] on div "Eraser" at bounding box center [242, 441] width 23 height 8
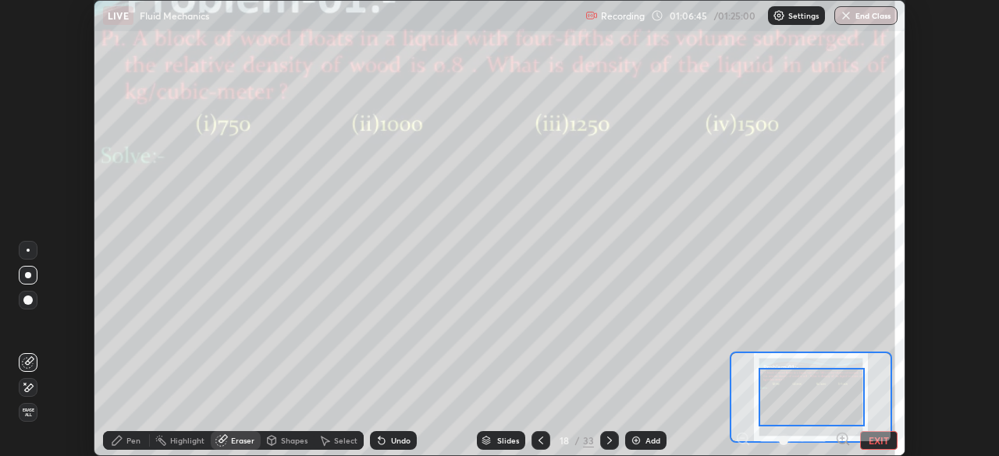
click at [135, 440] on div "Pen" at bounding box center [133, 441] width 14 height 8
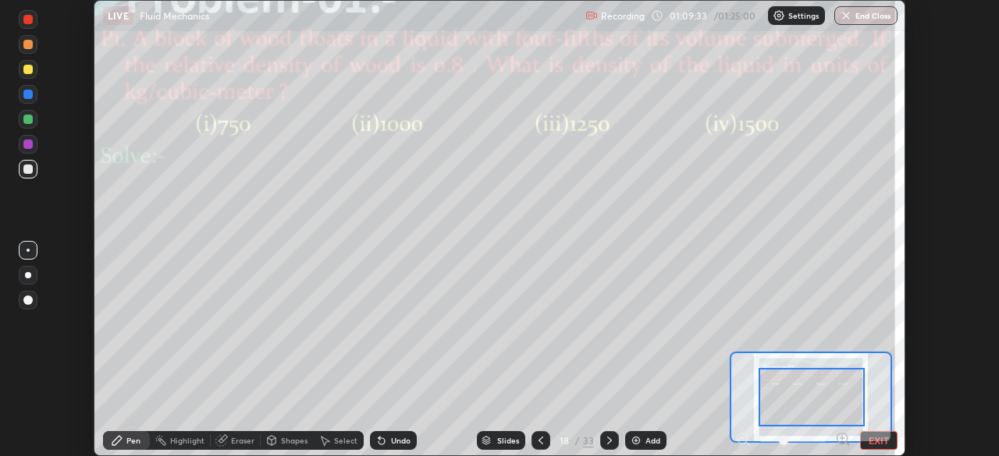
click at [606, 439] on icon at bounding box center [609, 441] width 12 height 12
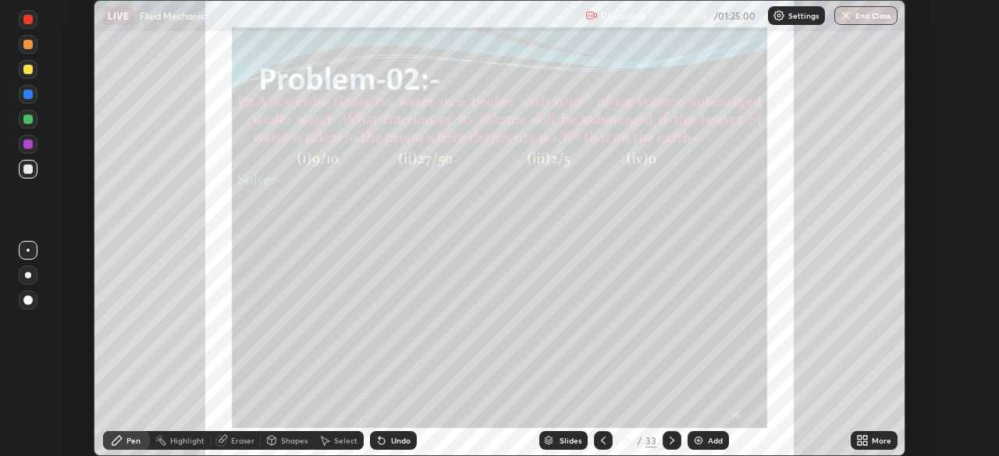
click at [863, 439] on icon at bounding box center [865, 438] width 4 height 4
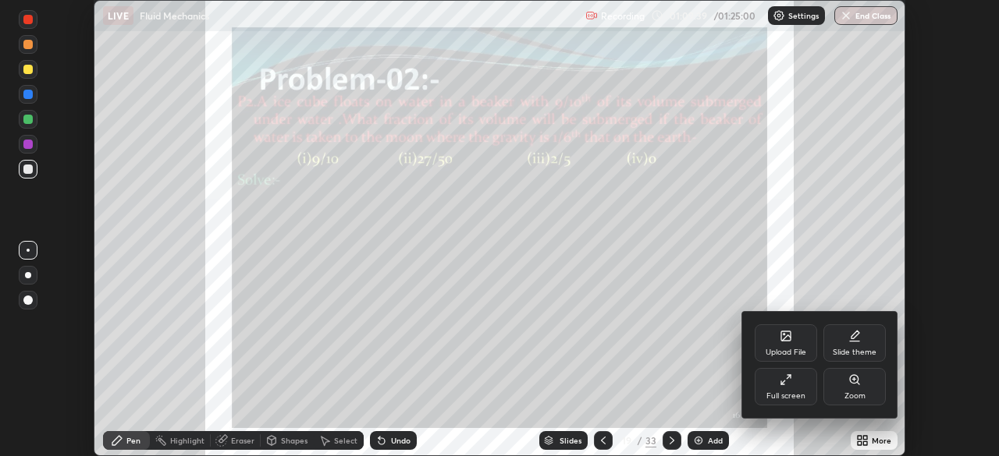
click at [853, 389] on div "Zoom" at bounding box center [854, 386] width 62 height 37
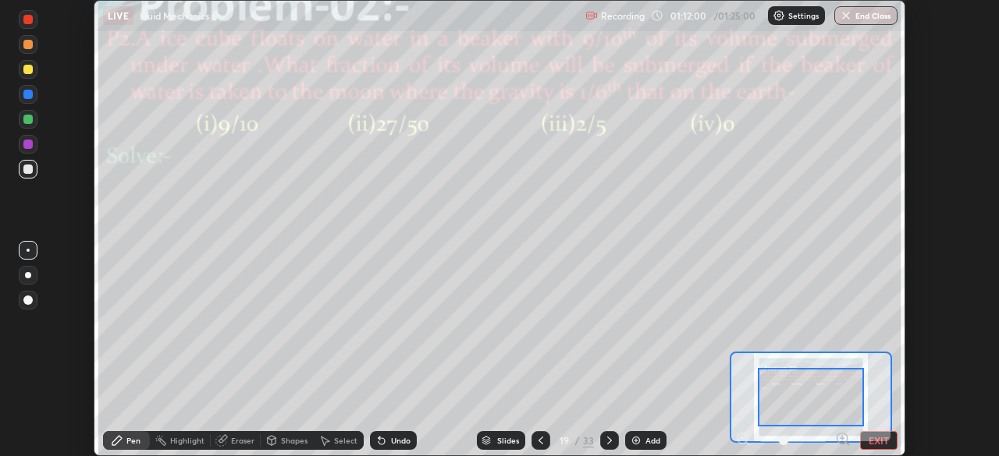
click at [541, 441] on icon at bounding box center [540, 441] width 12 height 12
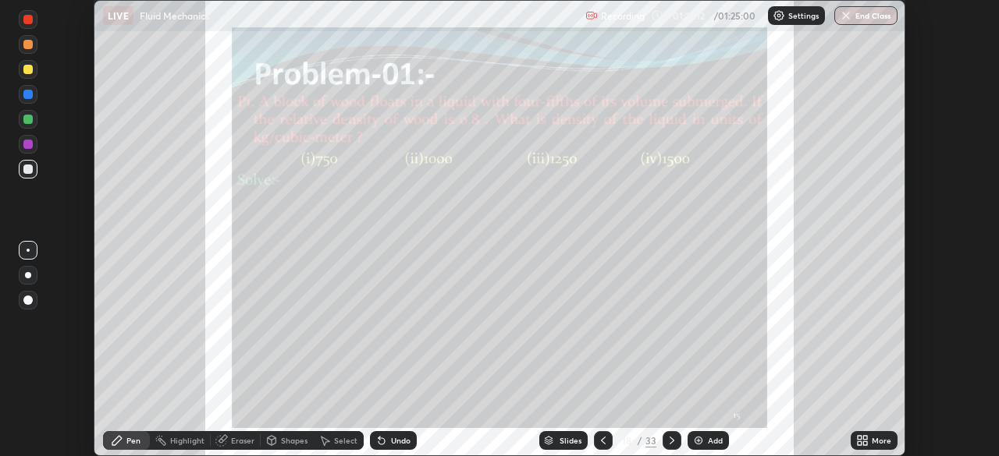
click at [341, 438] on div "Select" at bounding box center [345, 441] width 23 height 8
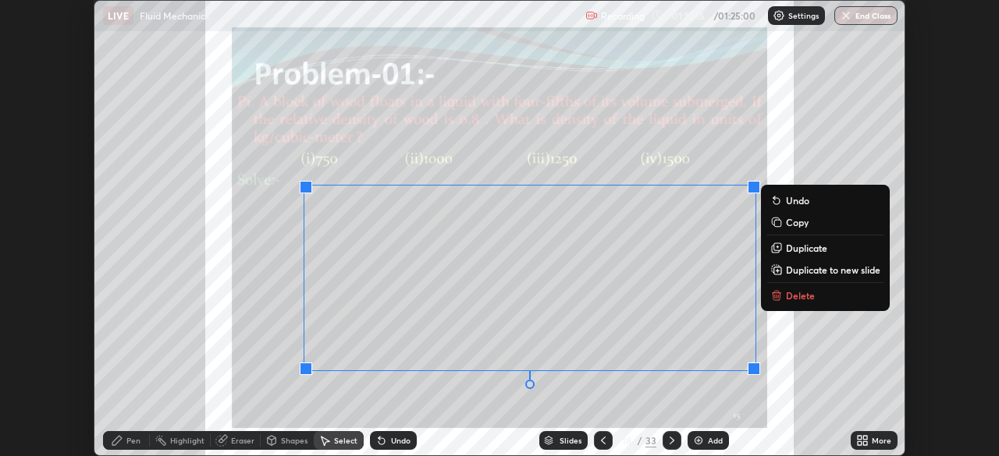
click at [800, 297] on p "Delete" at bounding box center [800, 295] width 29 height 12
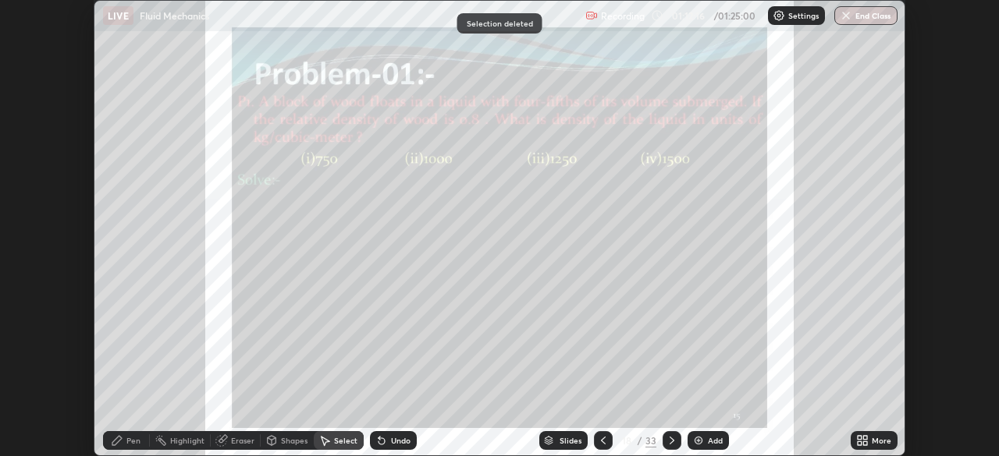
click at [669, 441] on icon at bounding box center [672, 441] width 12 height 12
click at [668, 438] on icon at bounding box center [672, 441] width 12 height 12
click at [873, 439] on div "More" at bounding box center [881, 441] width 20 height 8
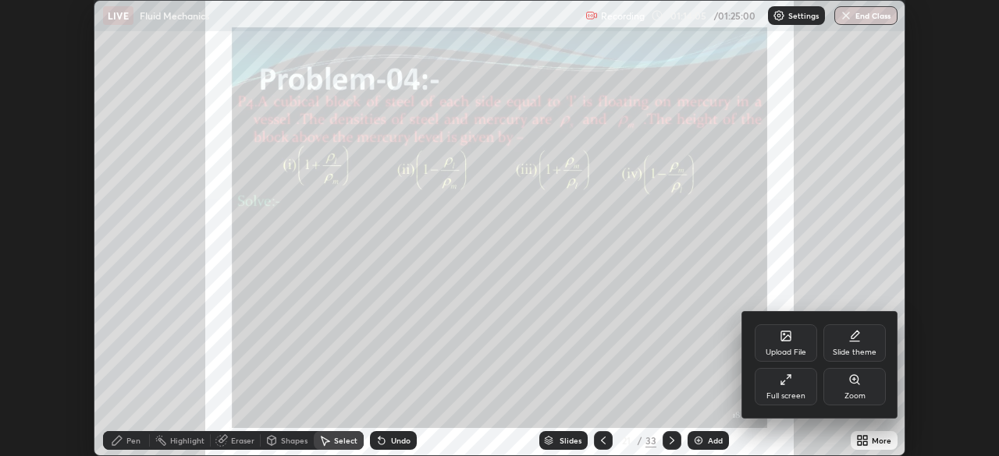
click at [869, 387] on div "Zoom" at bounding box center [854, 386] width 62 height 37
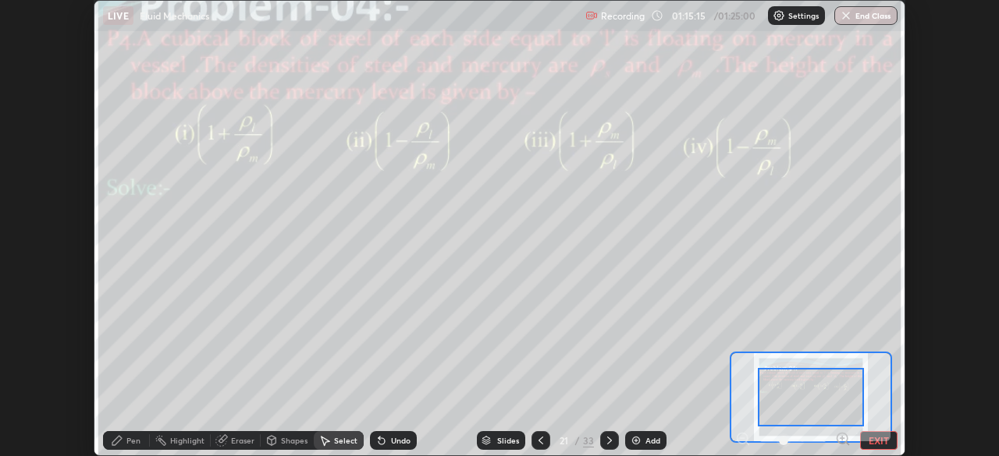
click at [142, 438] on div "Pen" at bounding box center [126, 440] width 47 height 19
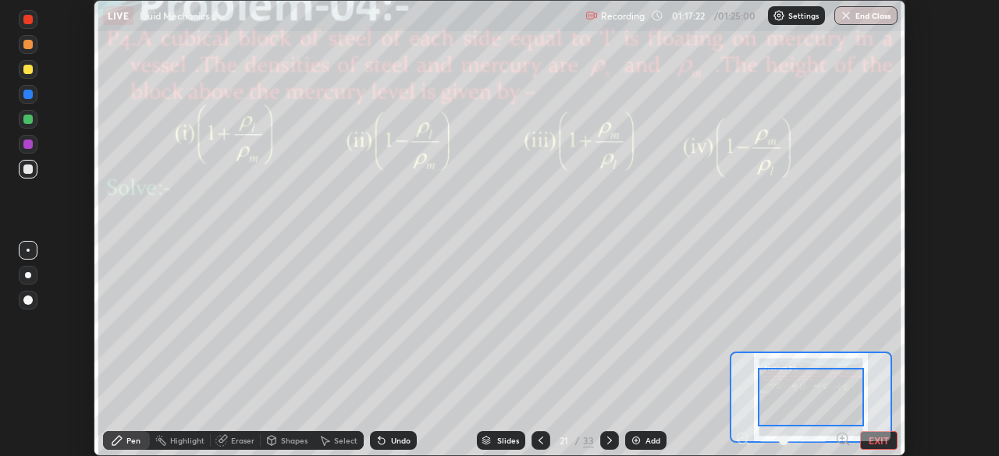
click at [399, 439] on div "Undo" at bounding box center [401, 441] width 20 height 8
click at [396, 438] on div "Undo" at bounding box center [401, 441] width 20 height 8
click at [648, 437] on div "Add" at bounding box center [652, 441] width 15 height 8
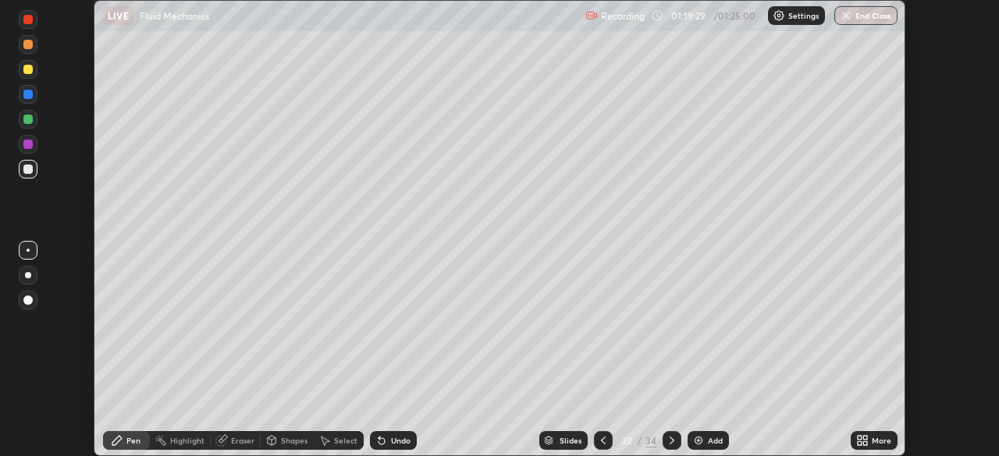
click at [669, 441] on icon at bounding box center [672, 441] width 12 height 12
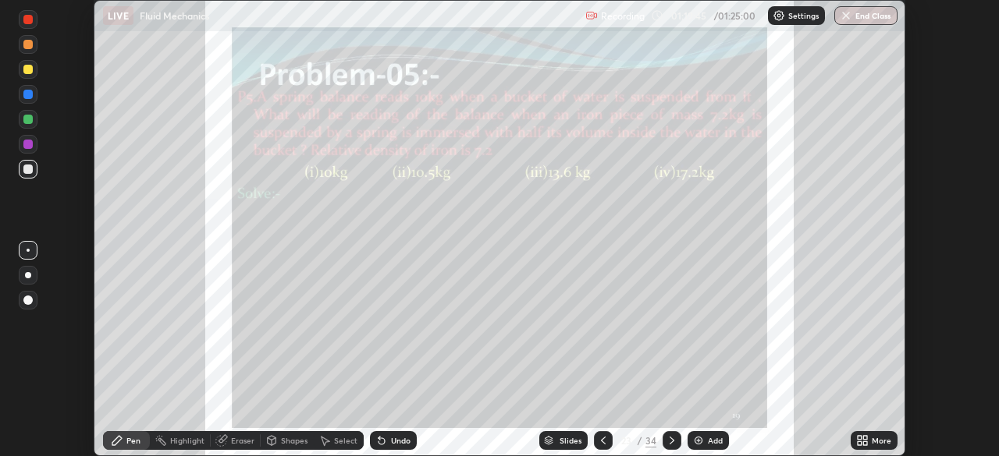
click at [862, 441] on icon at bounding box center [862, 441] width 12 height 12
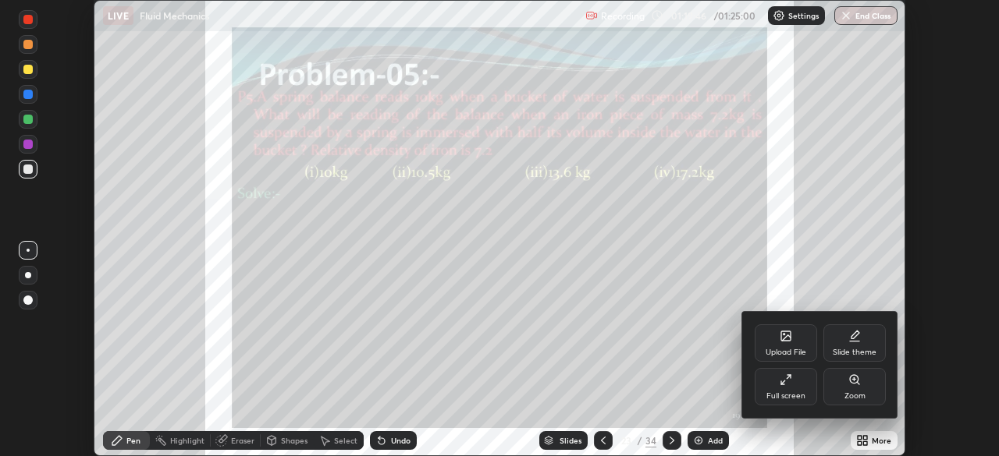
click at [854, 390] on div "Zoom" at bounding box center [854, 386] width 62 height 37
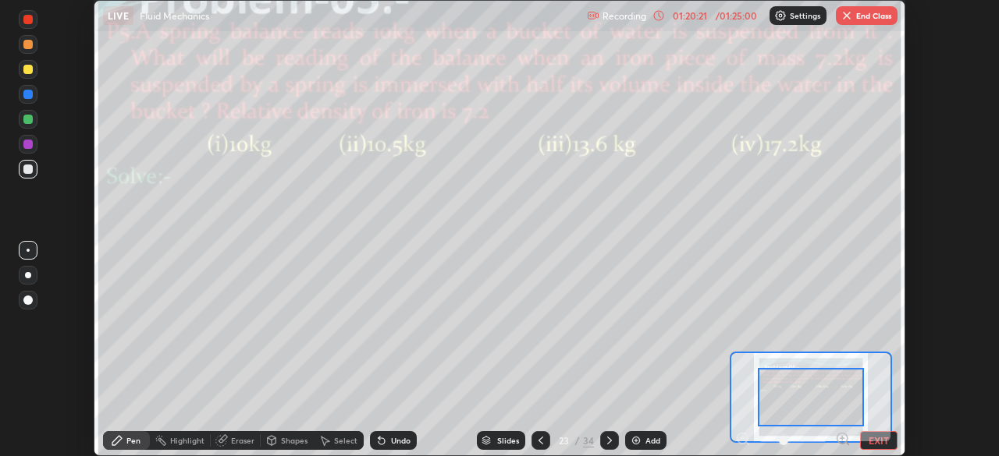
click at [396, 441] on div "Undo" at bounding box center [401, 441] width 20 height 8
click at [871, 21] on button "End Class" at bounding box center [867, 15] width 62 height 19
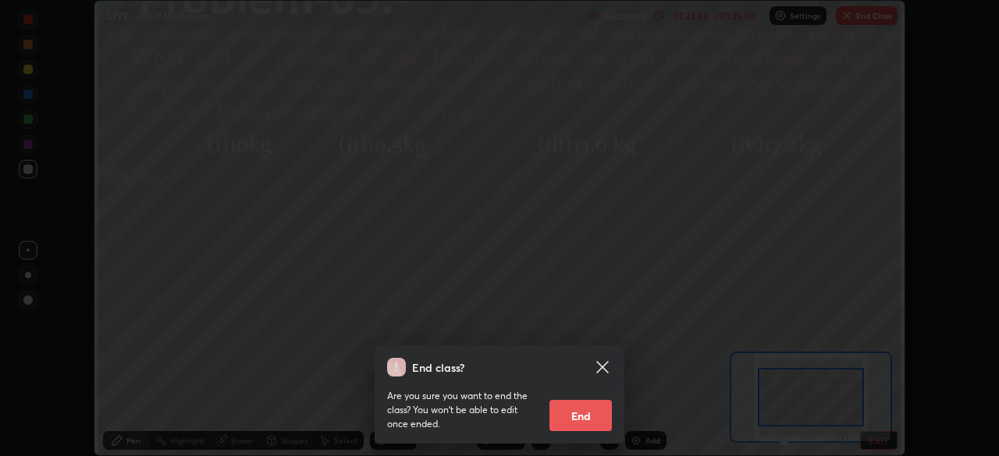
click at [591, 415] on button "End" at bounding box center [580, 415] width 62 height 31
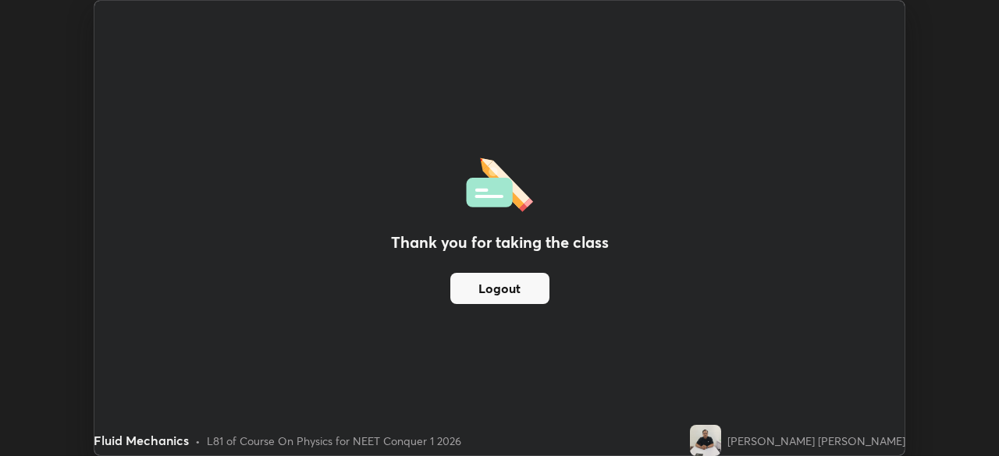
click at [527, 291] on button "Logout" at bounding box center [499, 288] width 99 height 31
click at [526, 293] on button "Logout" at bounding box center [499, 288] width 99 height 31
click at [530, 291] on button "Logout" at bounding box center [499, 288] width 99 height 31
